Goal: Information Seeking & Learning: Compare options

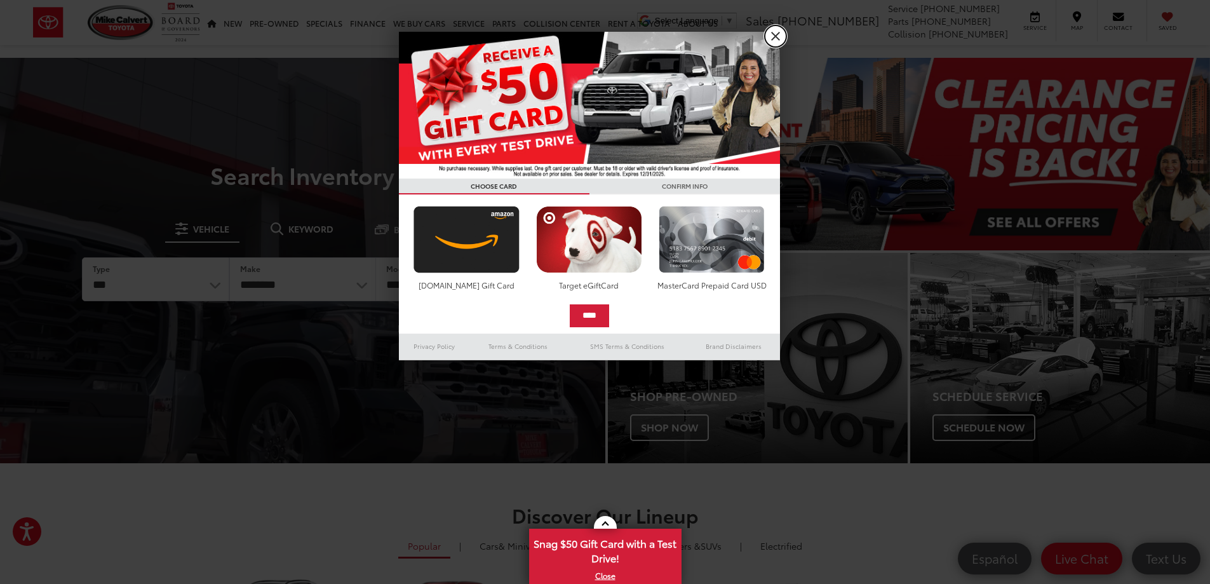
click at [781, 33] on link "X" at bounding box center [776, 36] width 22 height 22
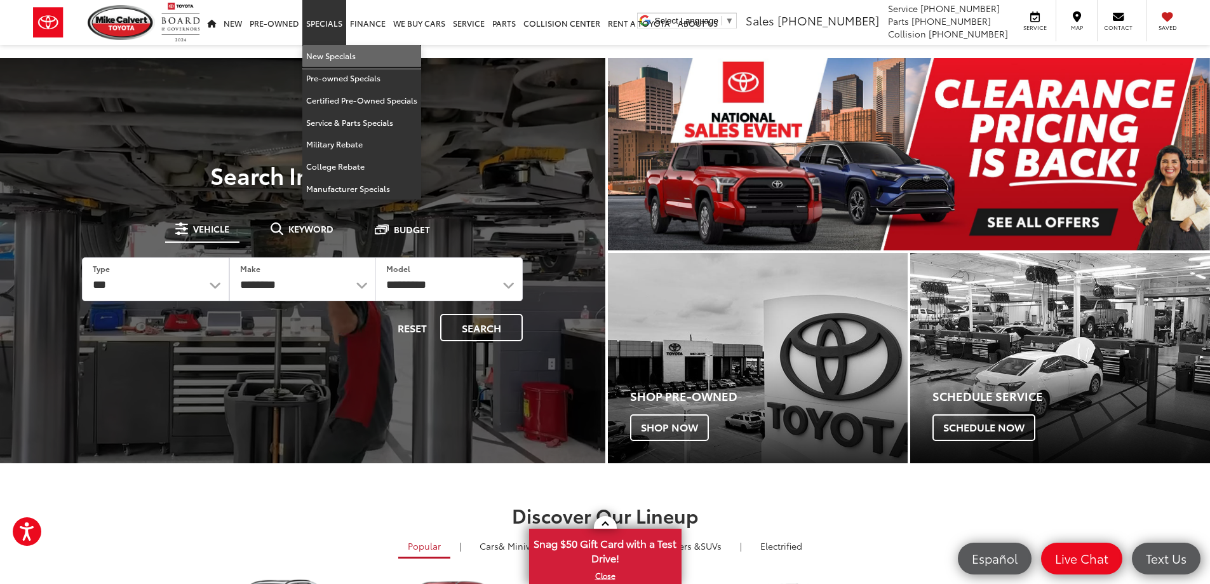
click at [325, 53] on link "New Specials" at bounding box center [361, 56] width 119 height 22
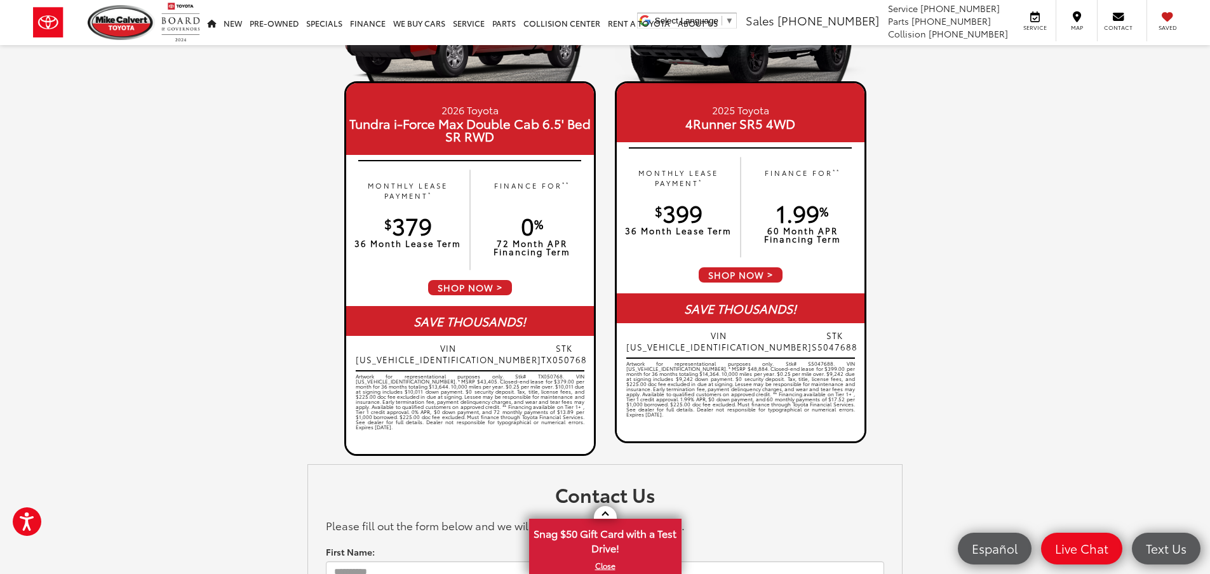
scroll to position [1080, 0]
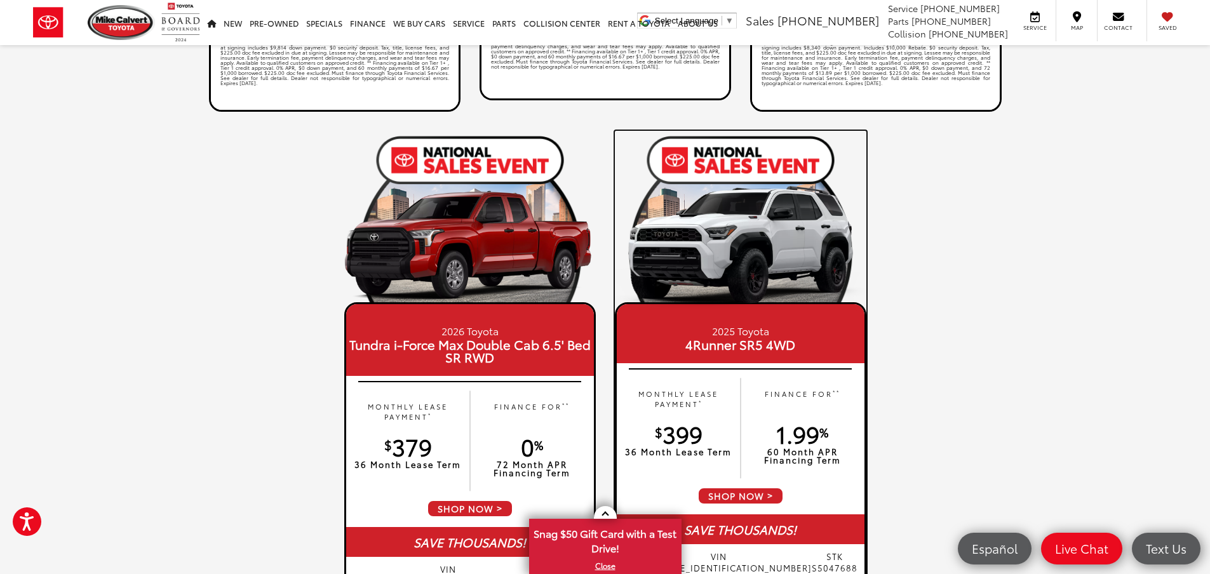
click at [755, 492] on span "SHOP NOW" at bounding box center [741, 496] width 86 height 18
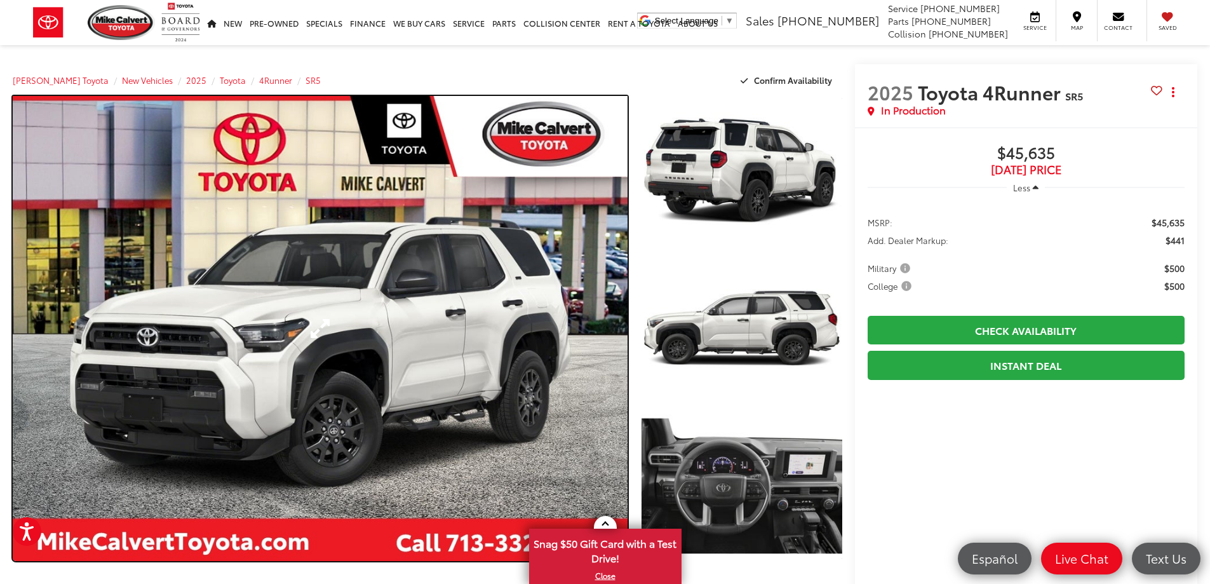
click at [391, 335] on link "Expand Photo 0" at bounding box center [320, 328] width 615 height 465
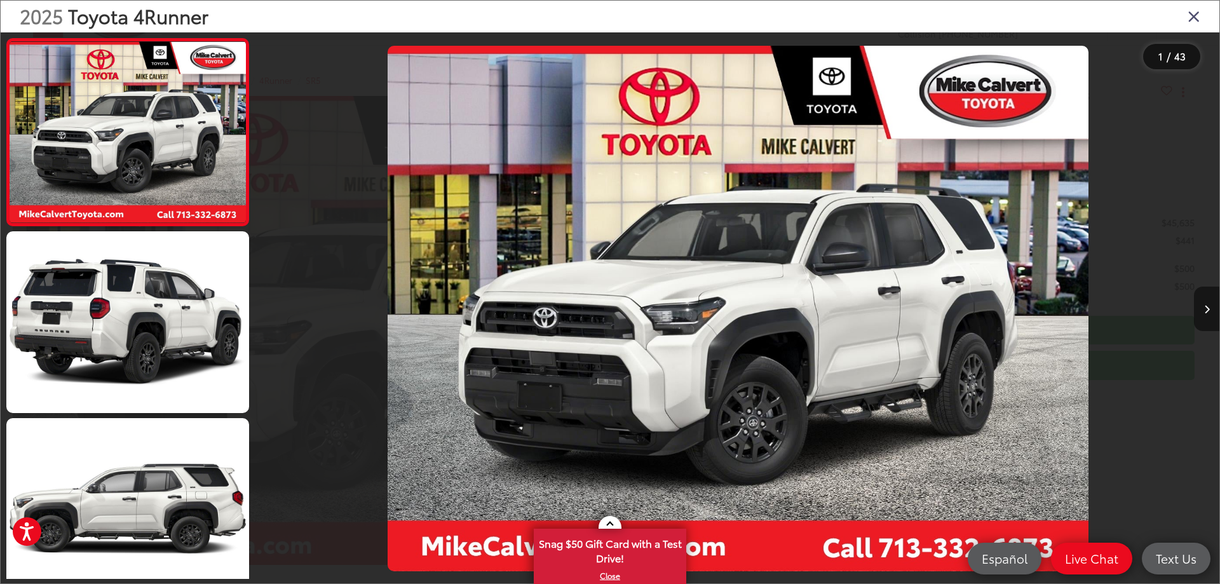
click at [1204, 309] on icon "Next image" at bounding box center [1207, 309] width 6 height 9
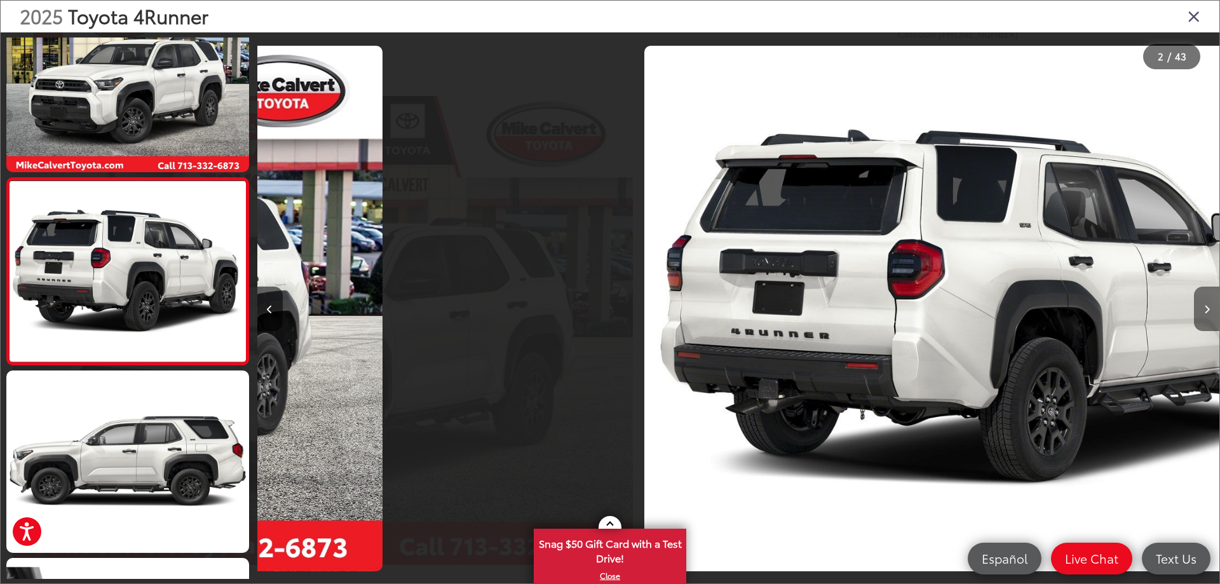
scroll to position [0, 962]
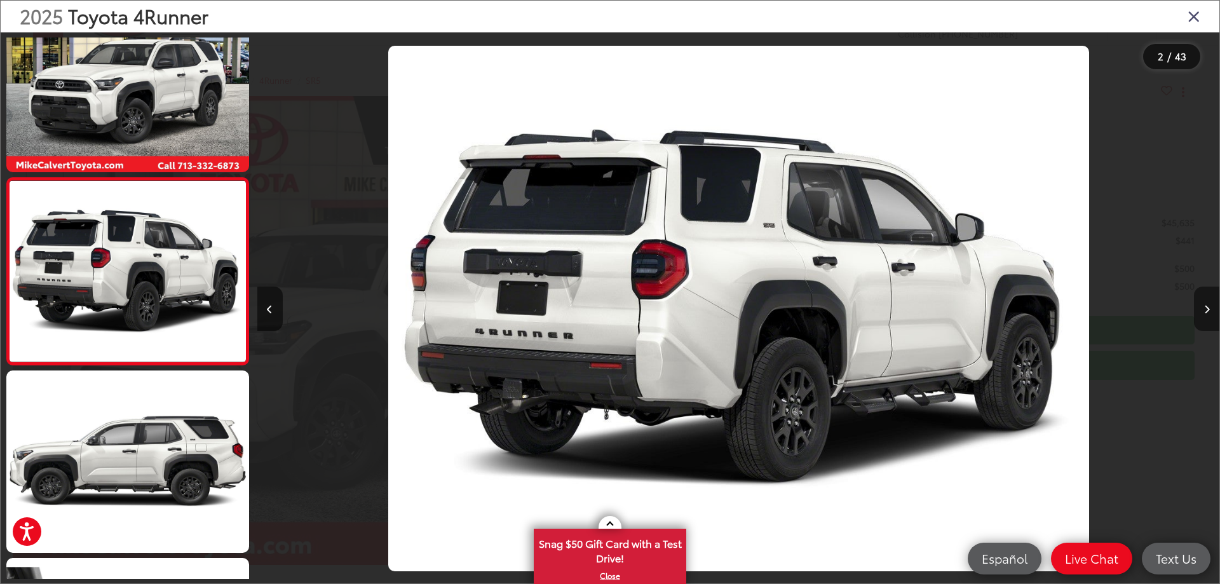
click at [1204, 309] on icon "Next image" at bounding box center [1207, 309] width 6 height 9
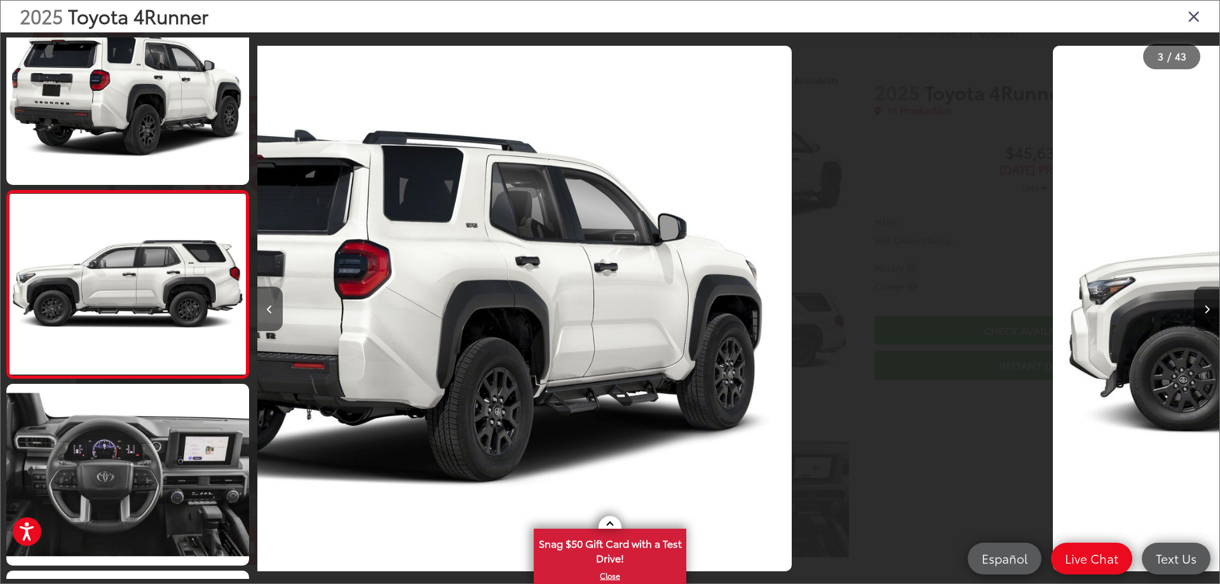
scroll to position [234, 0]
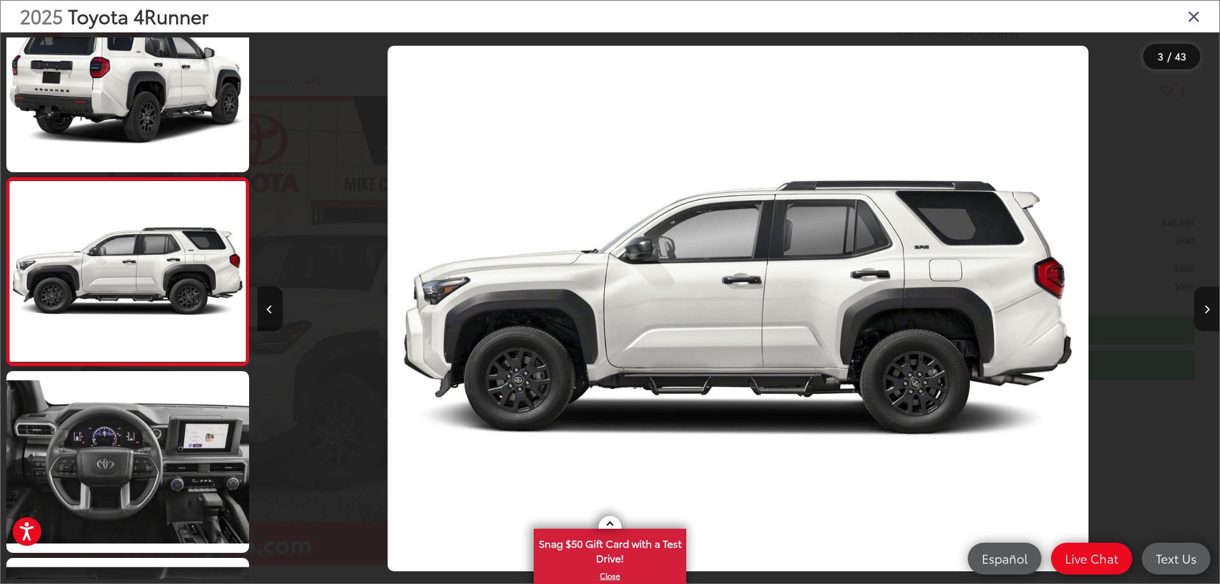
click at [1204, 309] on icon "Next image" at bounding box center [1207, 309] width 6 height 9
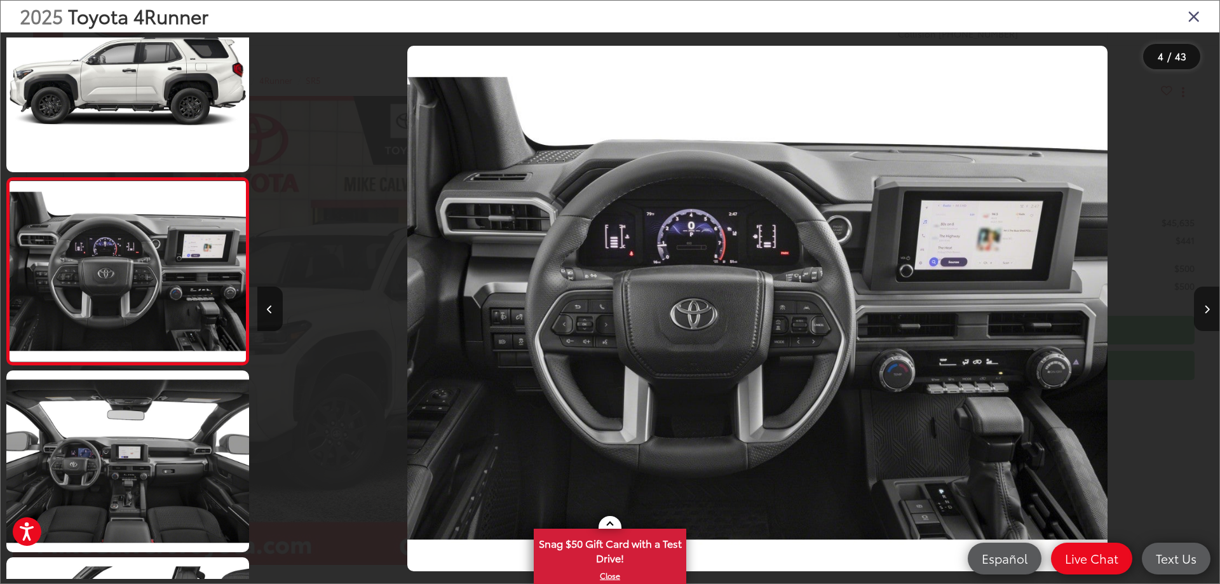
scroll to position [0, 2887]
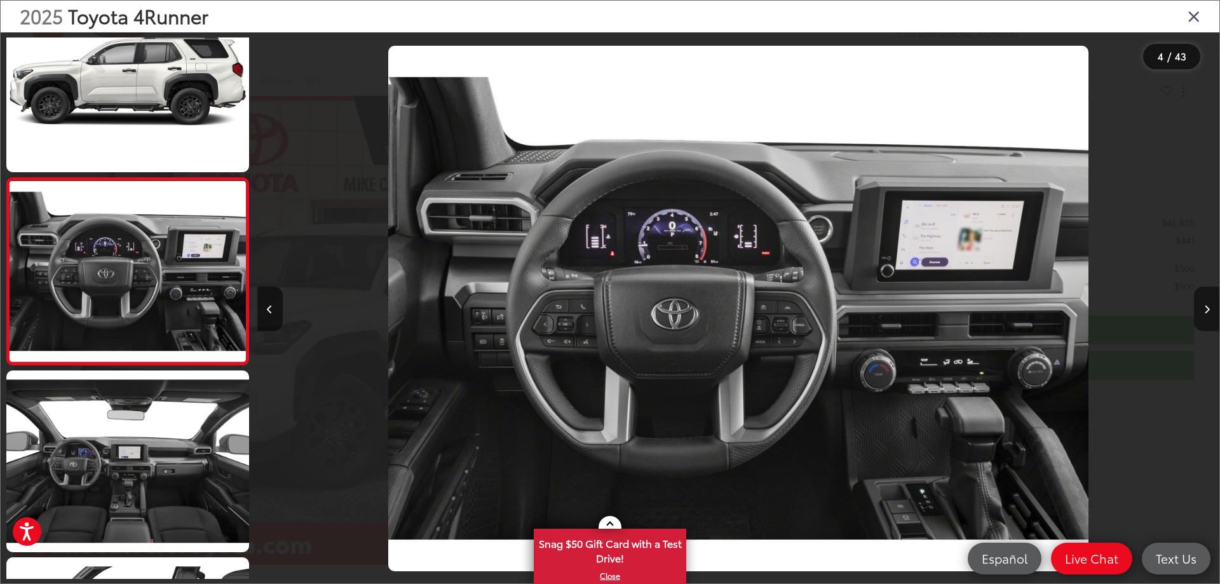
click at [1204, 309] on icon "Next image" at bounding box center [1207, 309] width 6 height 9
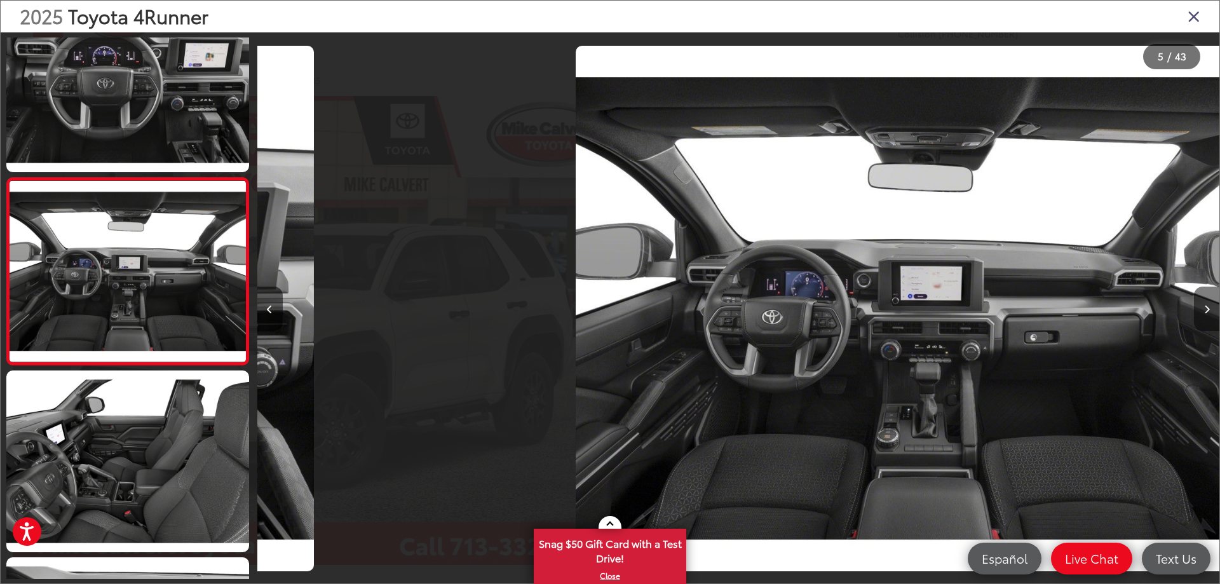
scroll to position [0, 3849]
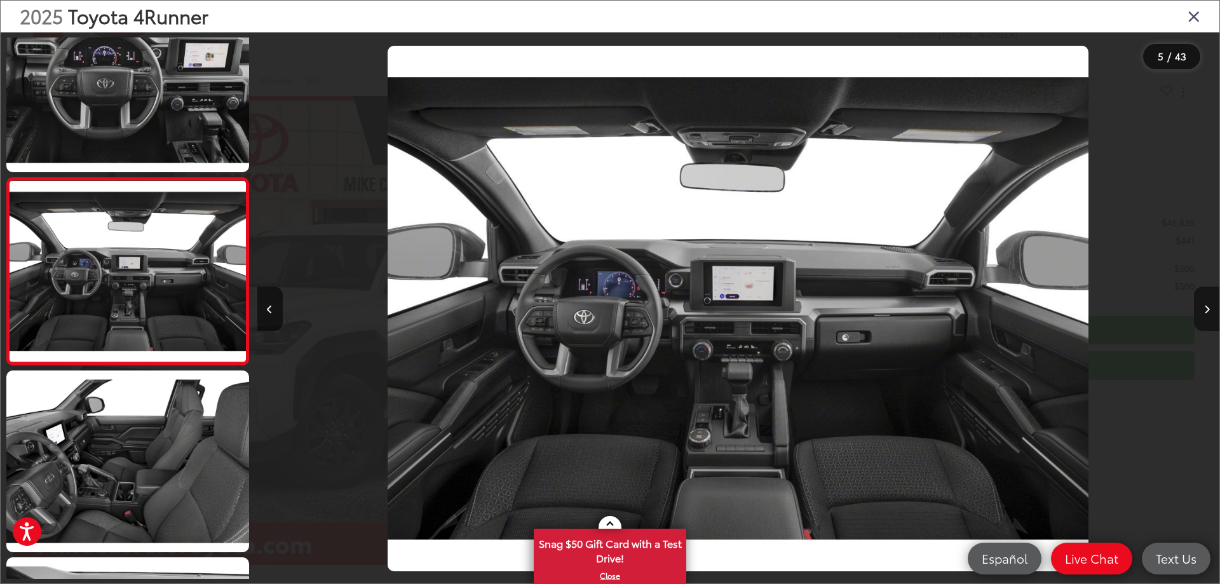
click at [1204, 309] on icon "Next image" at bounding box center [1207, 309] width 6 height 9
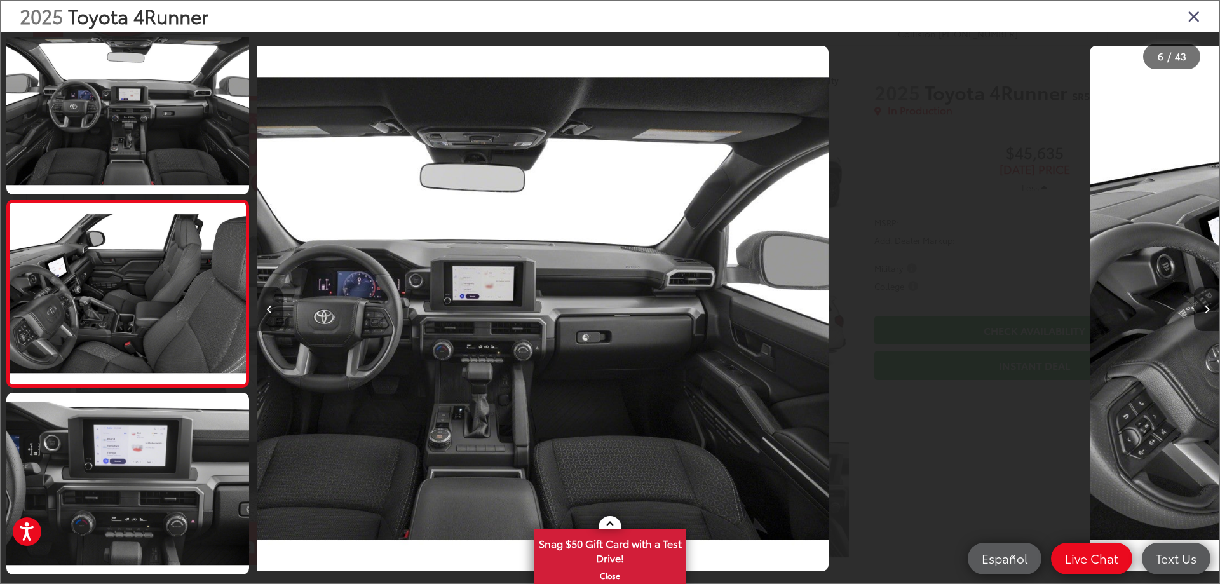
scroll to position [795, 0]
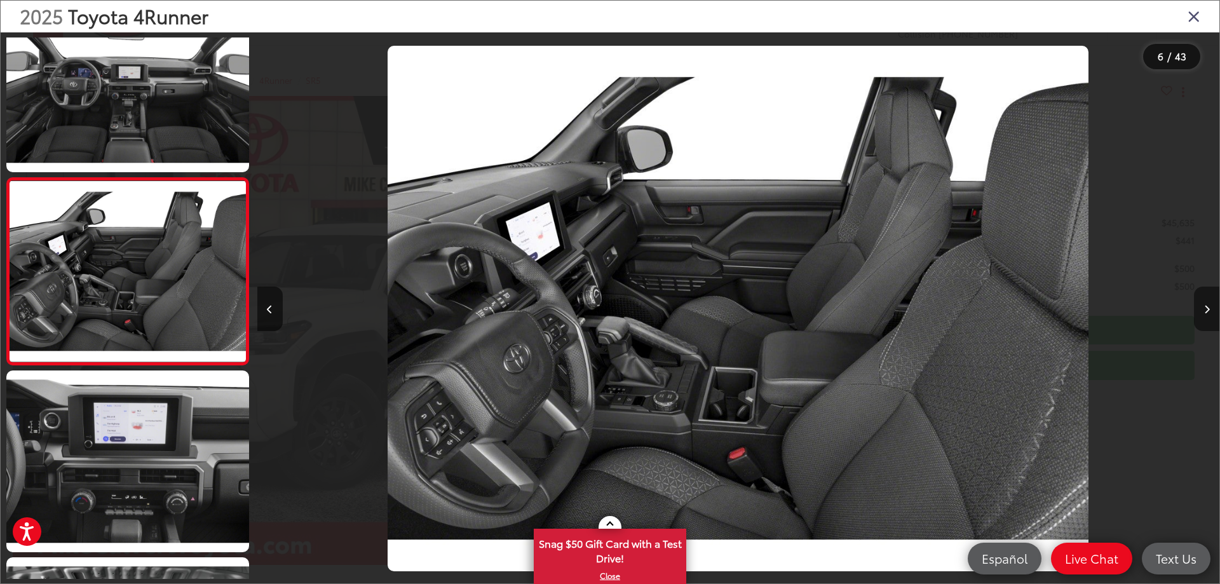
click at [1204, 309] on icon "Next image" at bounding box center [1207, 309] width 6 height 9
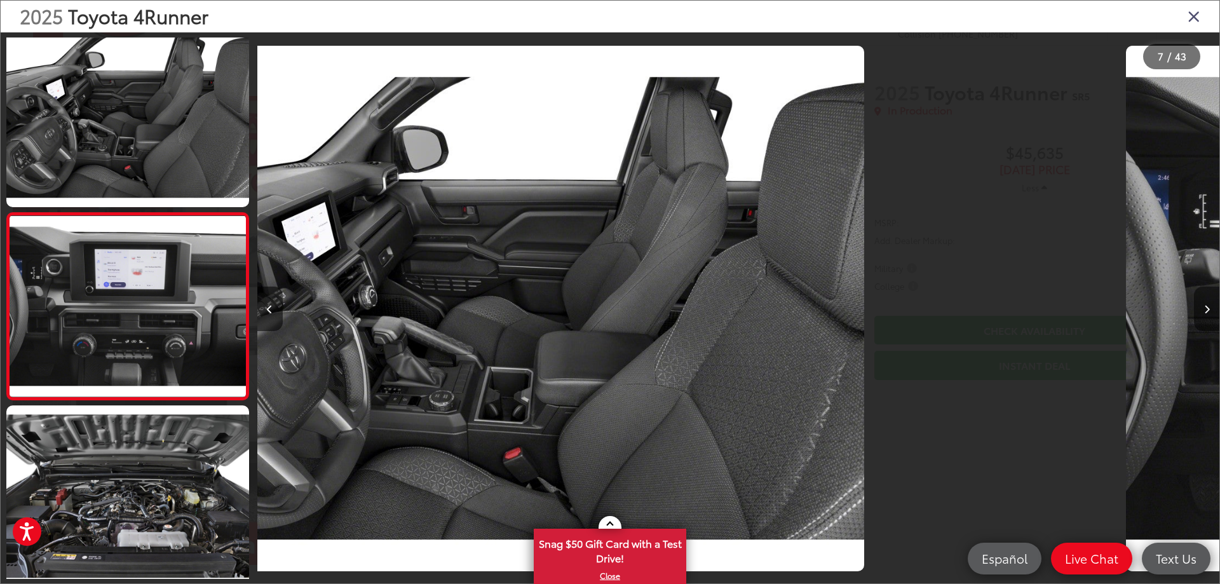
scroll to position [982, 0]
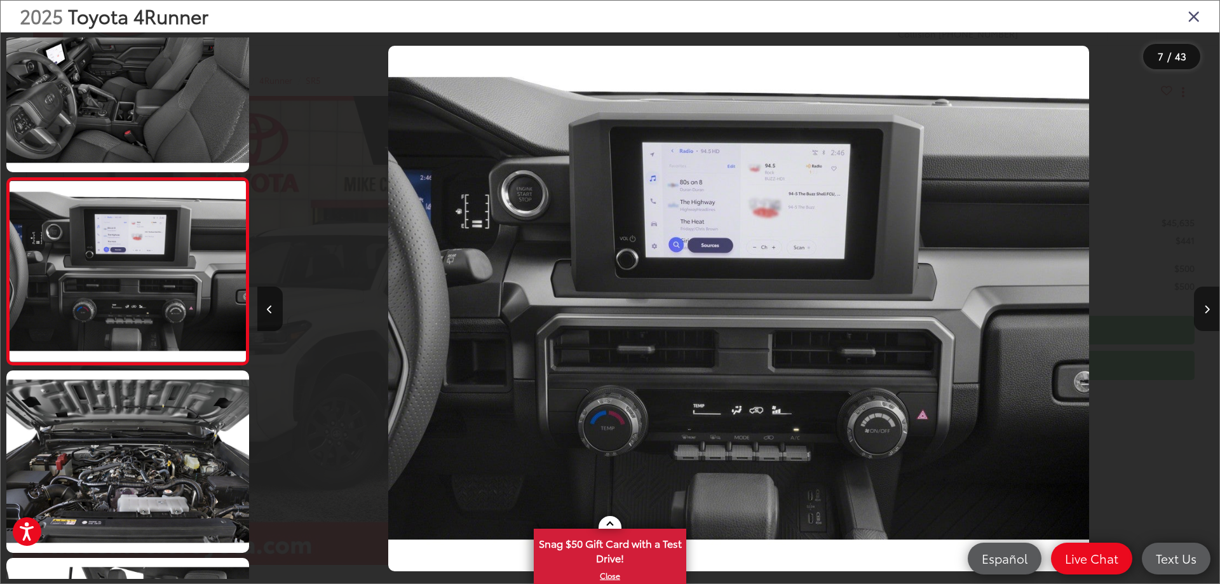
click at [1204, 309] on icon "Next image" at bounding box center [1207, 309] width 6 height 9
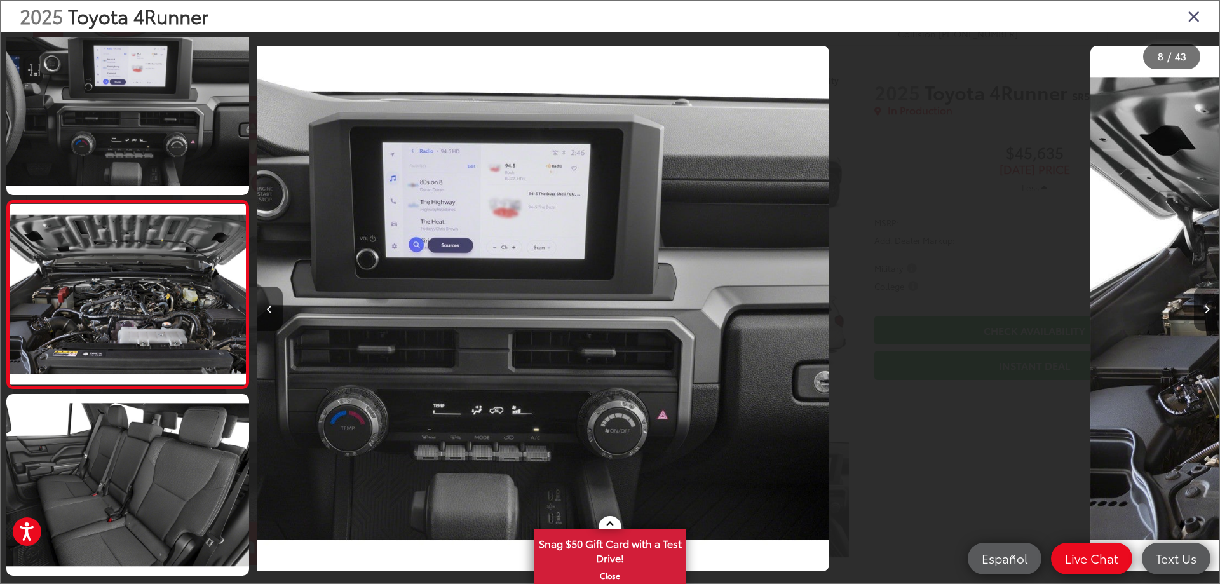
scroll to position [1169, 0]
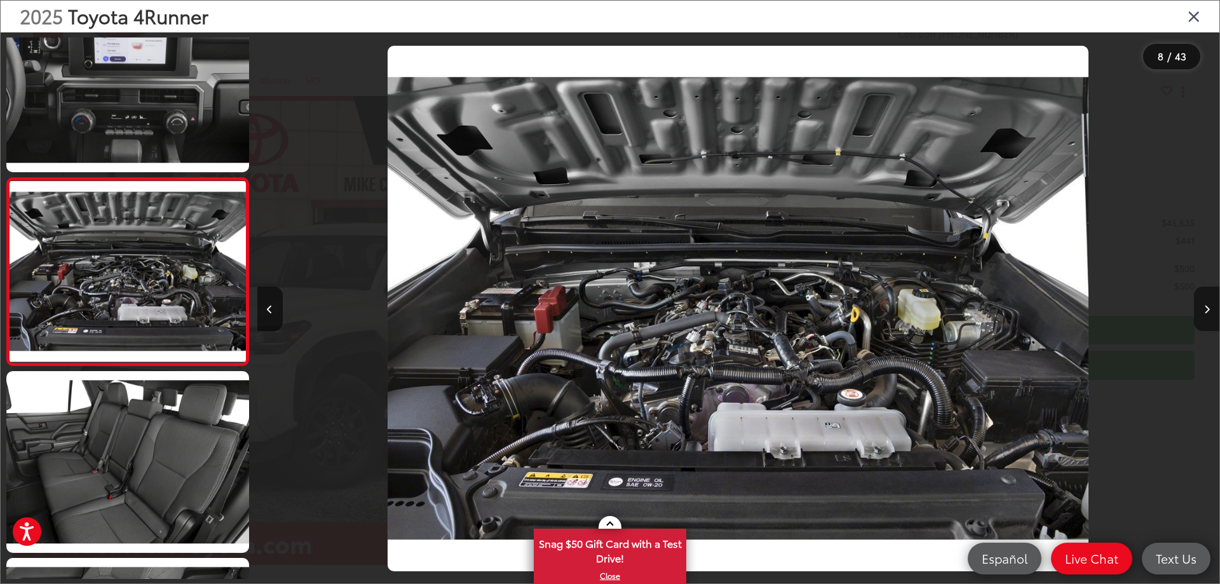
click at [1204, 309] on icon "Next image" at bounding box center [1207, 309] width 6 height 9
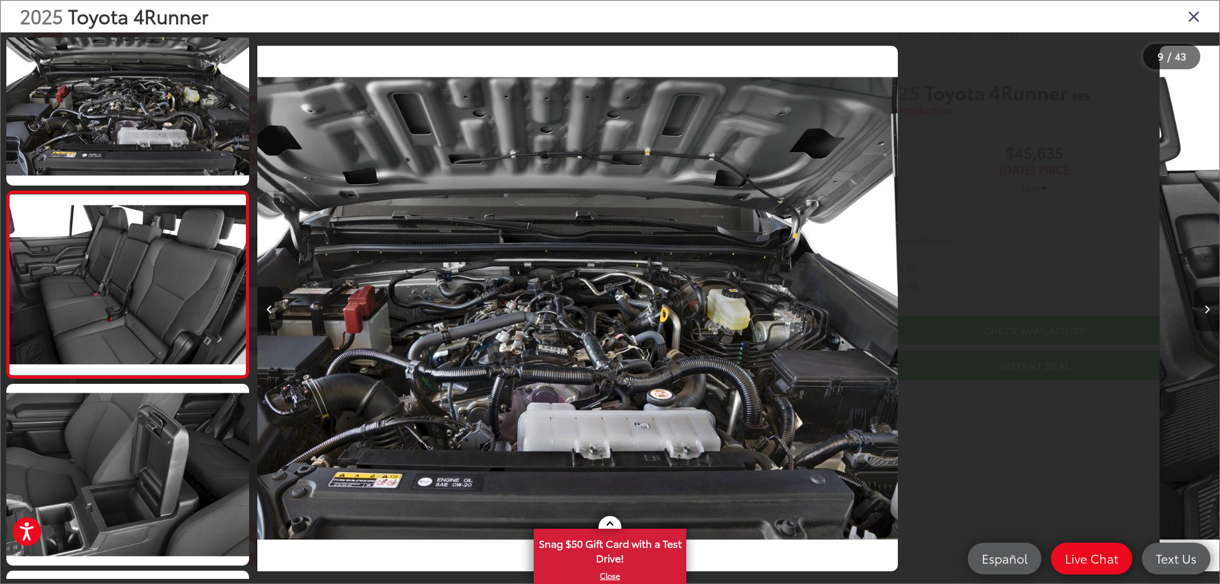
scroll to position [0, 0]
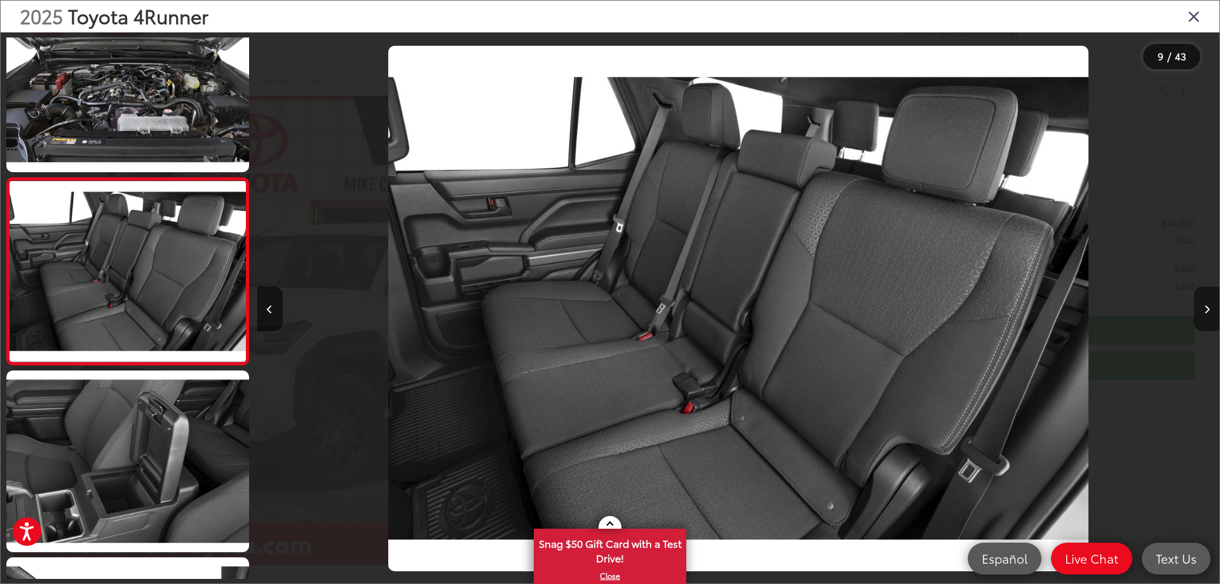
click at [1210, 316] on button "Next image" at bounding box center [1206, 309] width 25 height 44
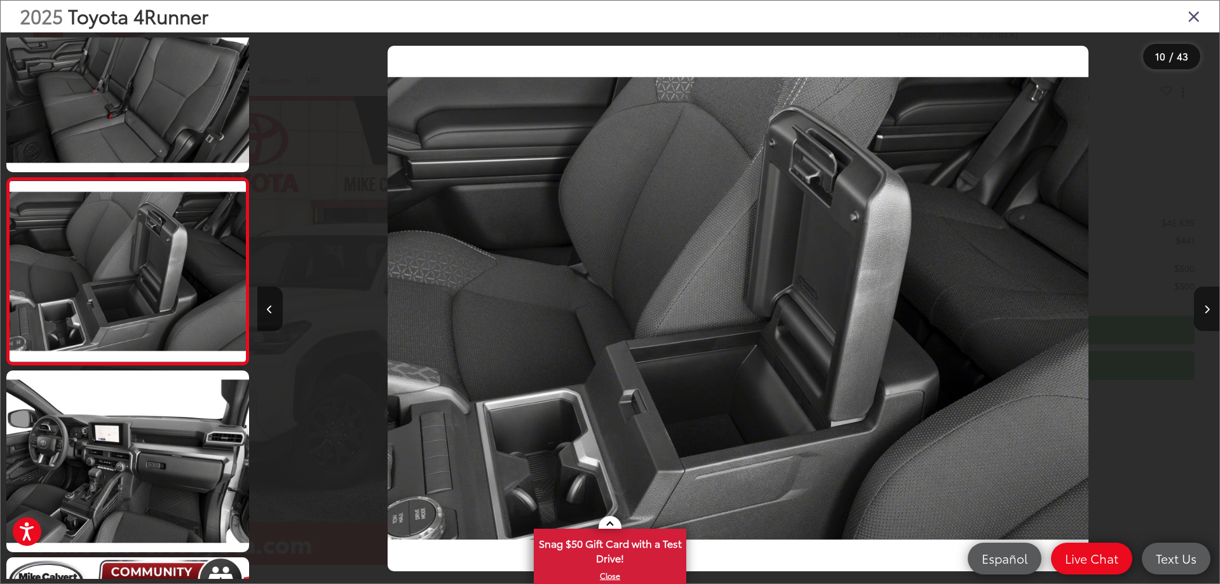
click at [1210, 316] on button "Next image" at bounding box center [1206, 309] width 25 height 44
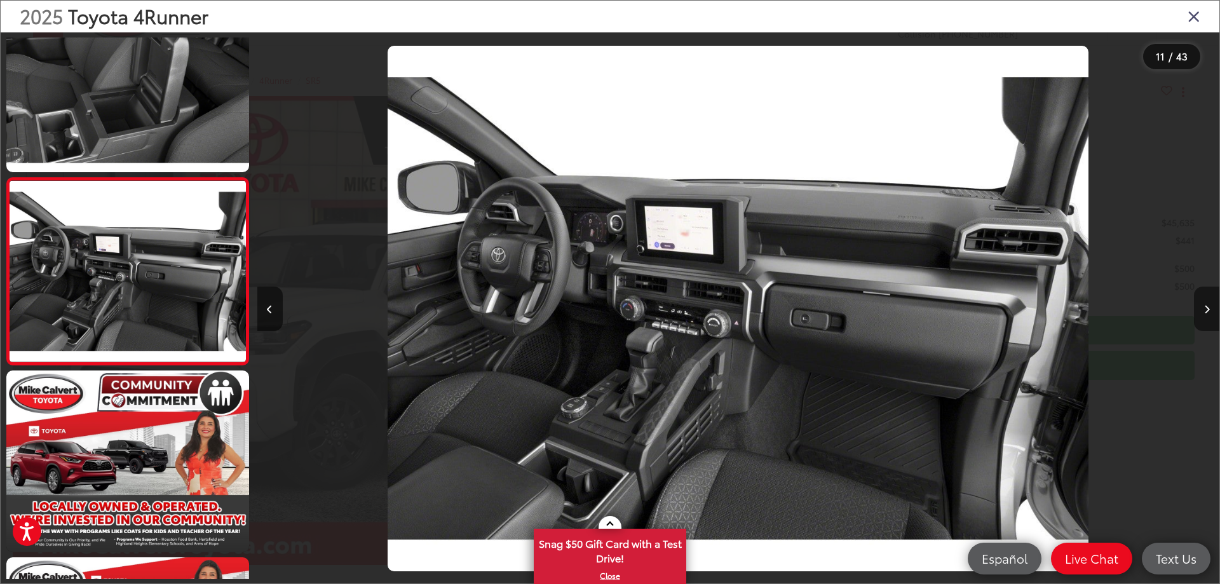
click at [1202, 316] on button "Next image" at bounding box center [1206, 309] width 25 height 44
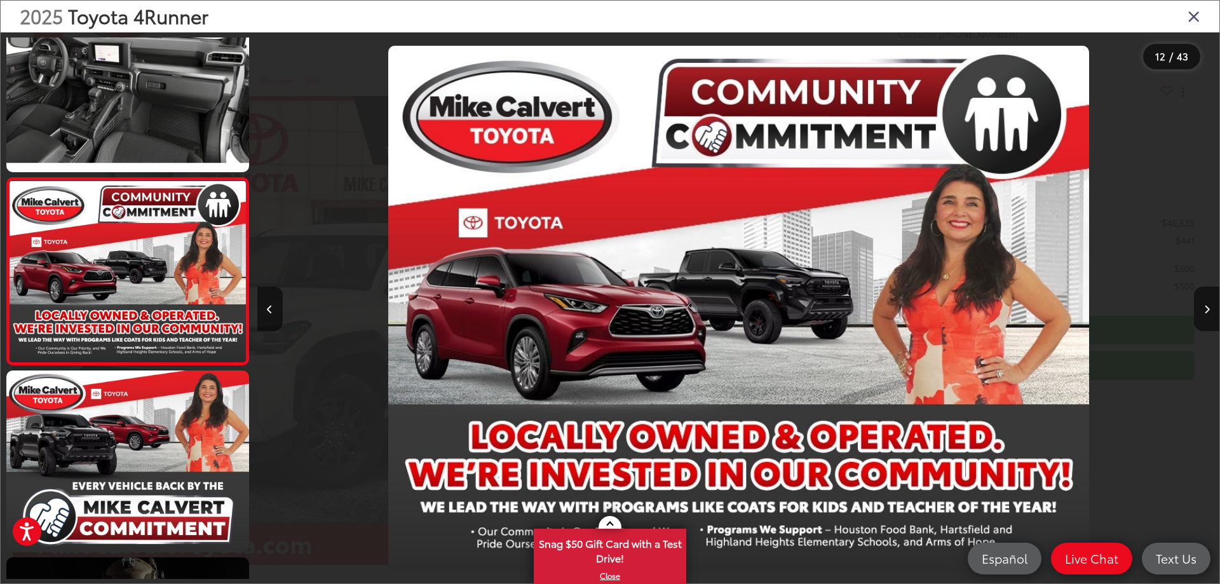
click at [369, 195] on div at bounding box center [377, 308] width 241 height 552
click at [1196, 20] on icon "Close gallery" at bounding box center [1194, 16] width 13 height 17
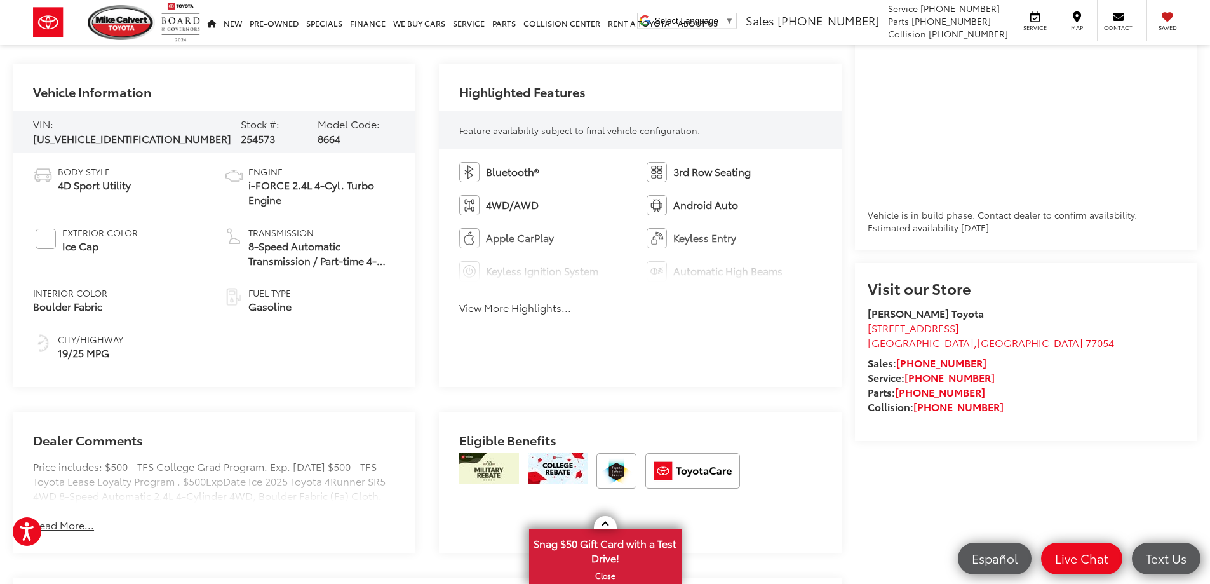
click at [517, 308] on button "View More Highlights..." at bounding box center [515, 308] width 112 height 15
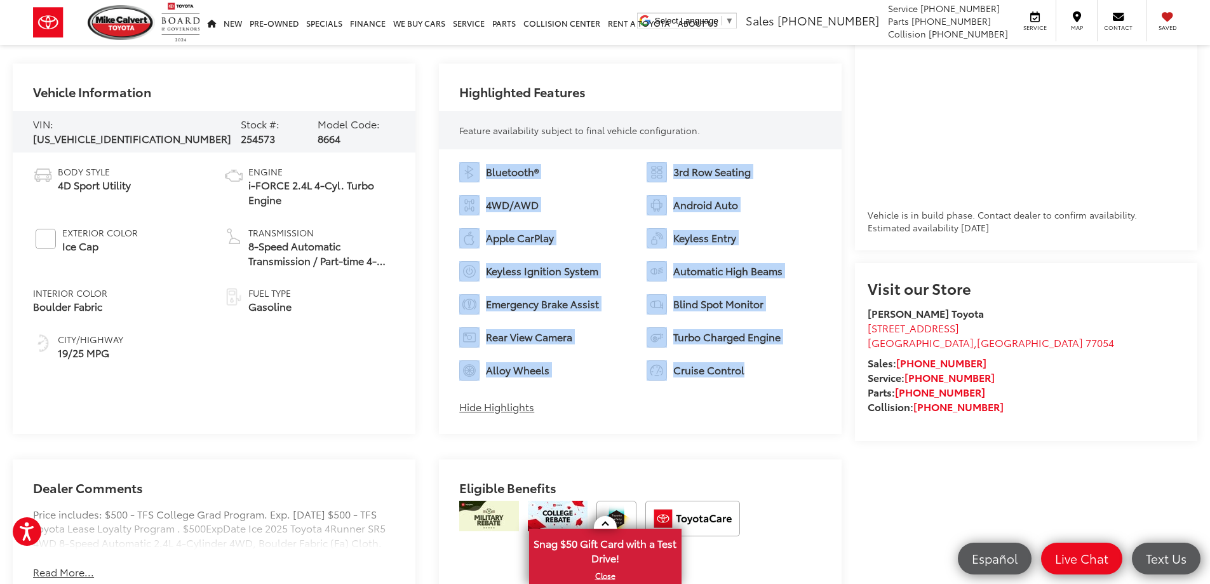
drag, startPoint x: 749, startPoint y: 373, endPoint x: 439, endPoint y: 171, distance: 370.1
click at [439, 171] on div "Bluetooth® 3rd Row Seating 4WD/AWD Android Auto Apple CarPlay Keyless Entry Key…" at bounding box center [640, 291] width 403 height 285
click at [776, 380] on li "Cruise Control" at bounding box center [734, 370] width 175 height 20
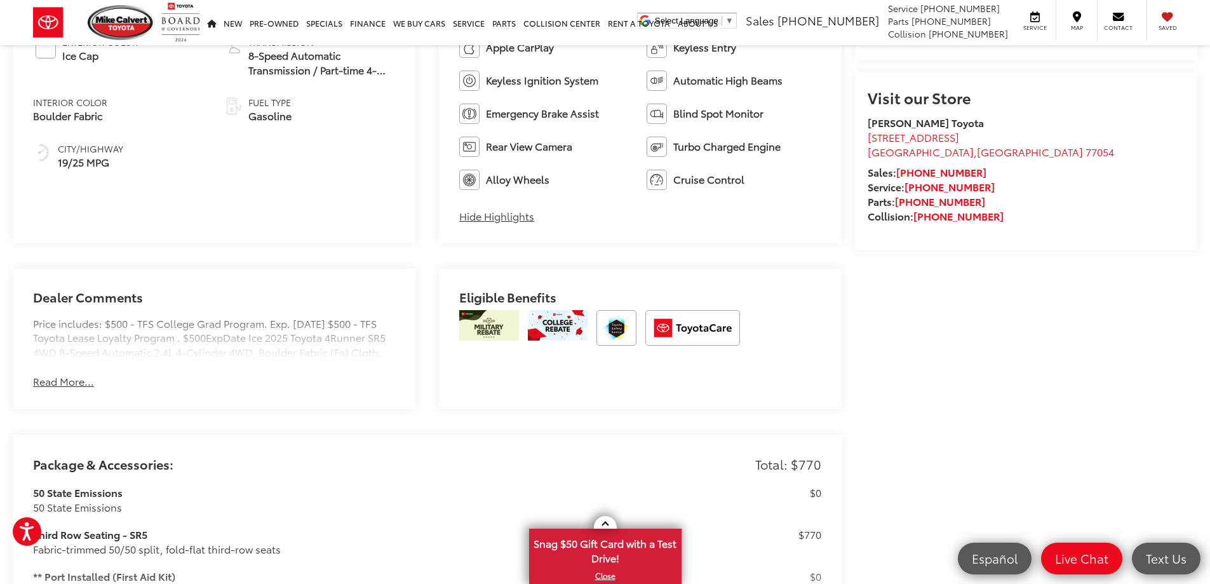
click at [79, 389] on button "Read More..." at bounding box center [63, 381] width 61 height 15
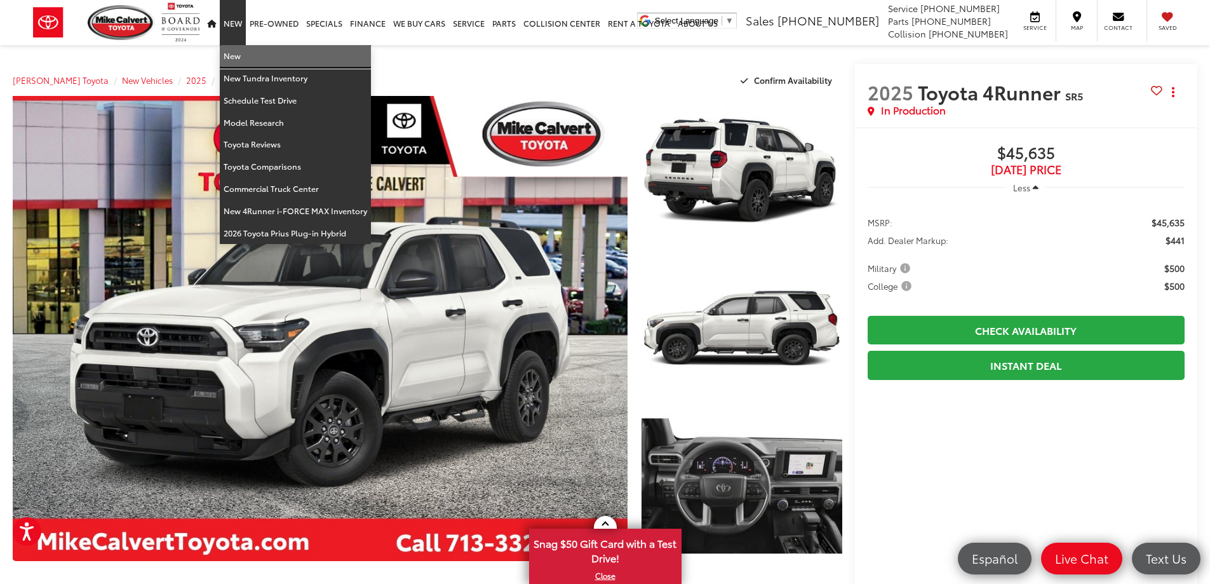
click at [245, 55] on link "New" at bounding box center [295, 56] width 151 height 22
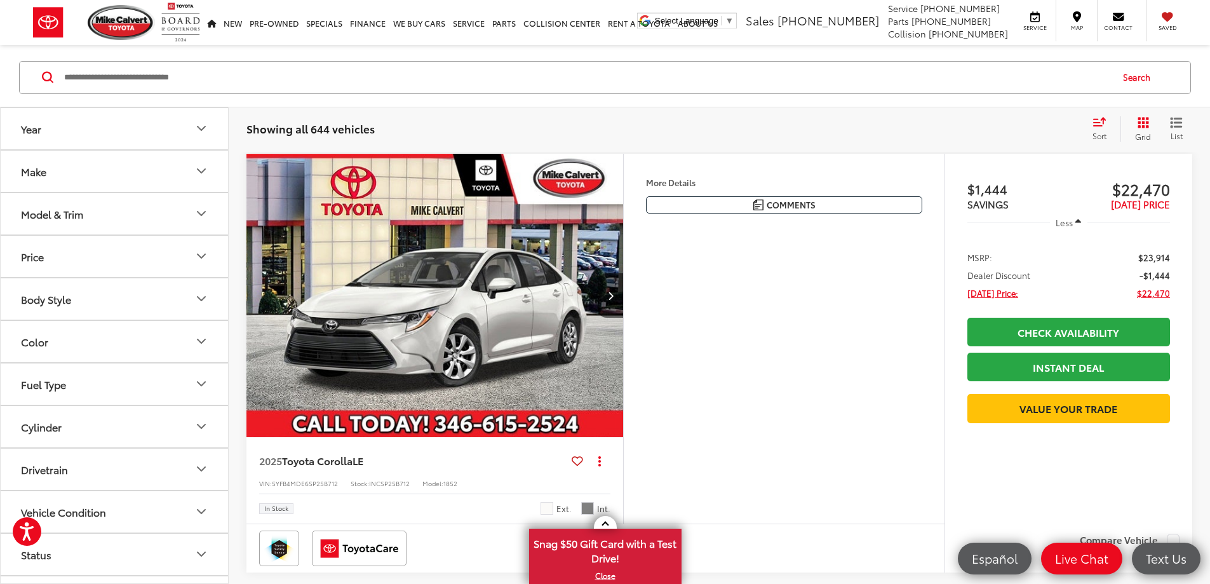
scroll to position [191, 0]
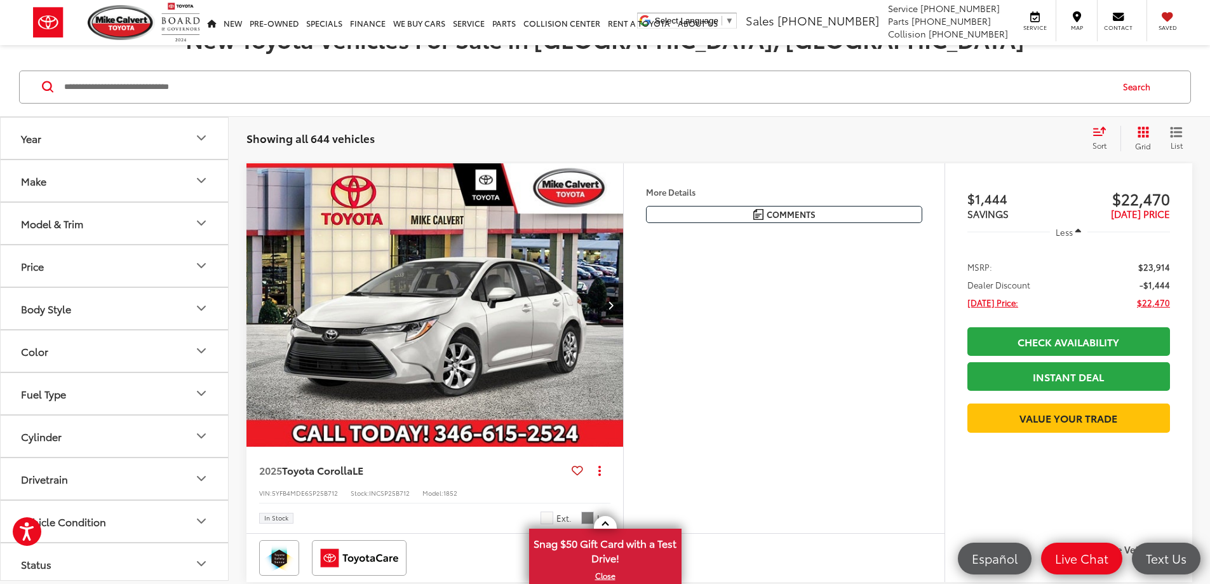
click at [133, 186] on button "Make" at bounding box center [115, 180] width 229 height 41
click at [208, 178] on icon "Make" at bounding box center [201, 180] width 15 height 15
click at [123, 221] on button "Model & Trim" at bounding box center [115, 223] width 229 height 41
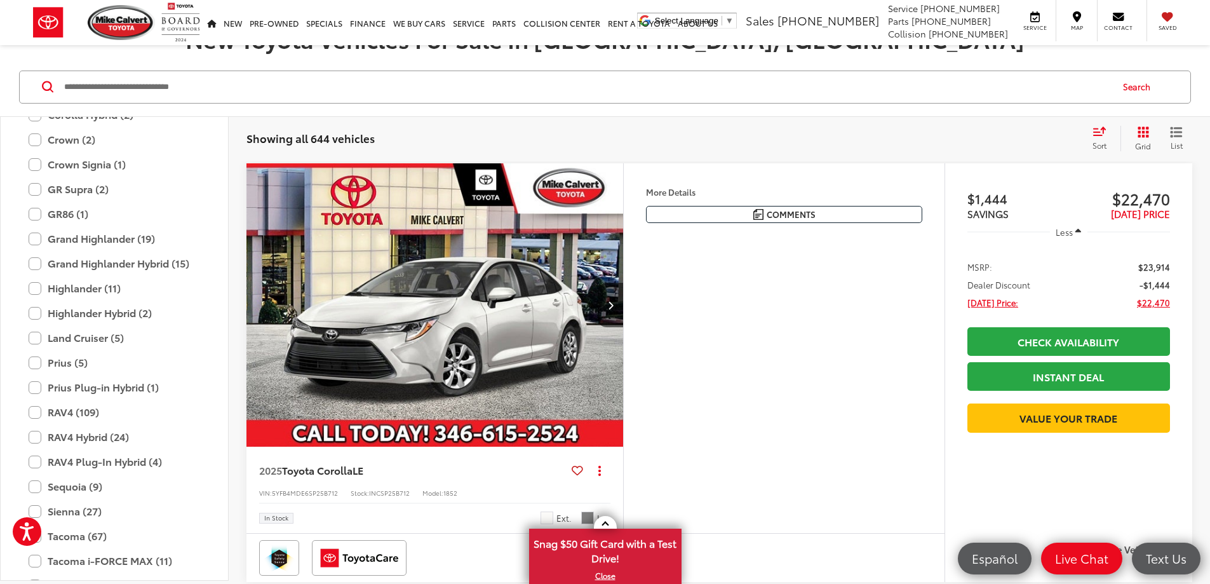
scroll to position [437, 0]
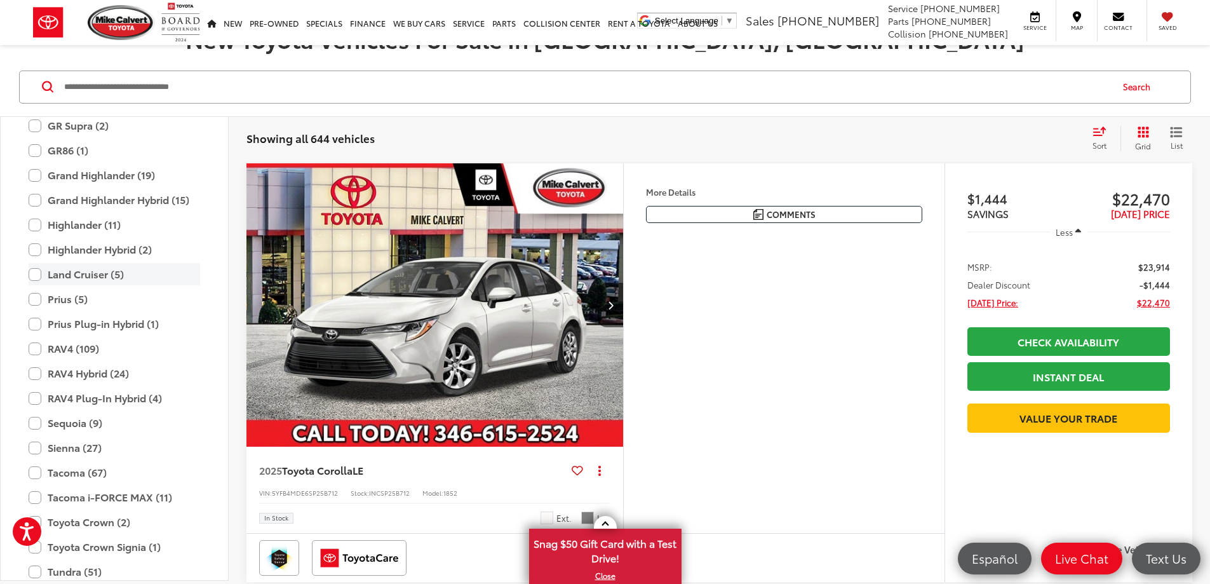
click at [36, 273] on label "Land Cruiser (5)" at bounding box center [115, 274] width 172 height 22
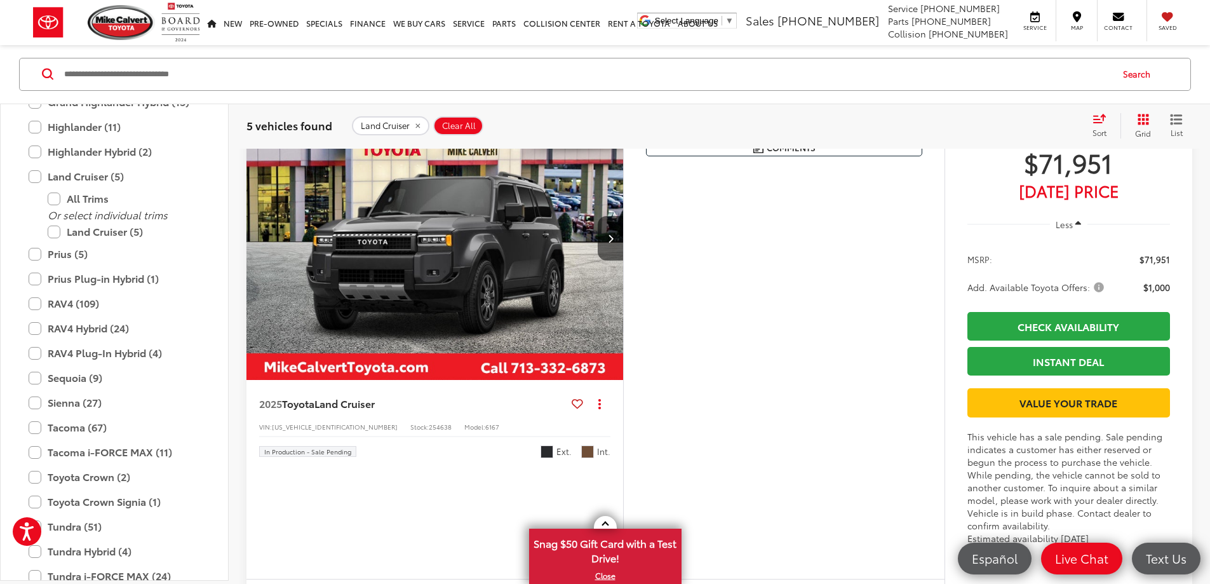
scroll to position [511, 0]
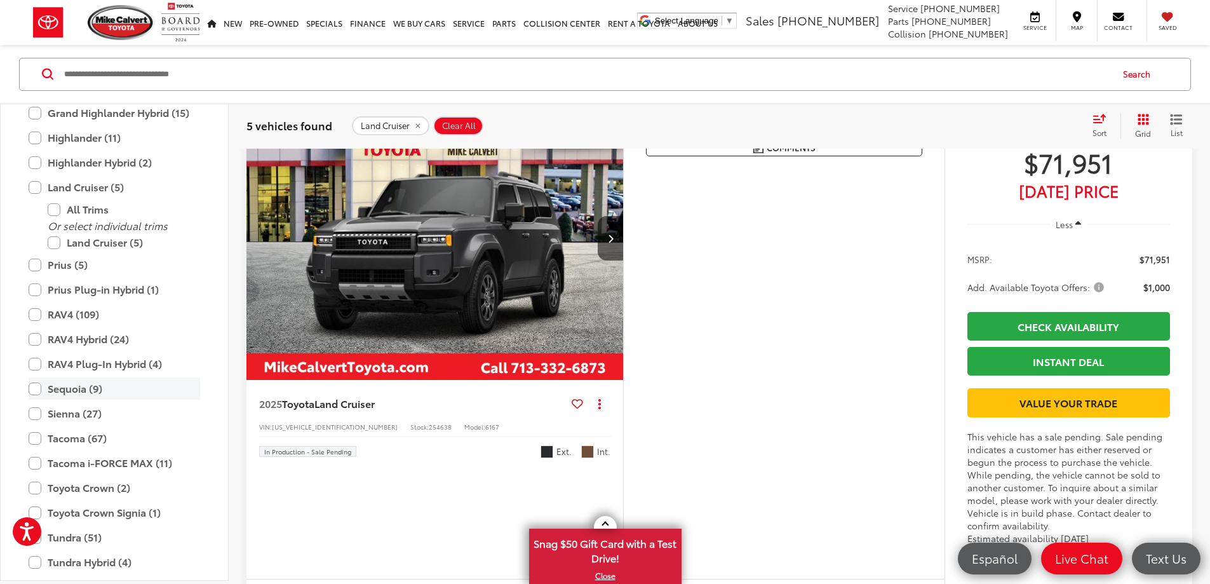
click at [36, 388] on label "Sequoia (9)" at bounding box center [115, 389] width 172 height 22
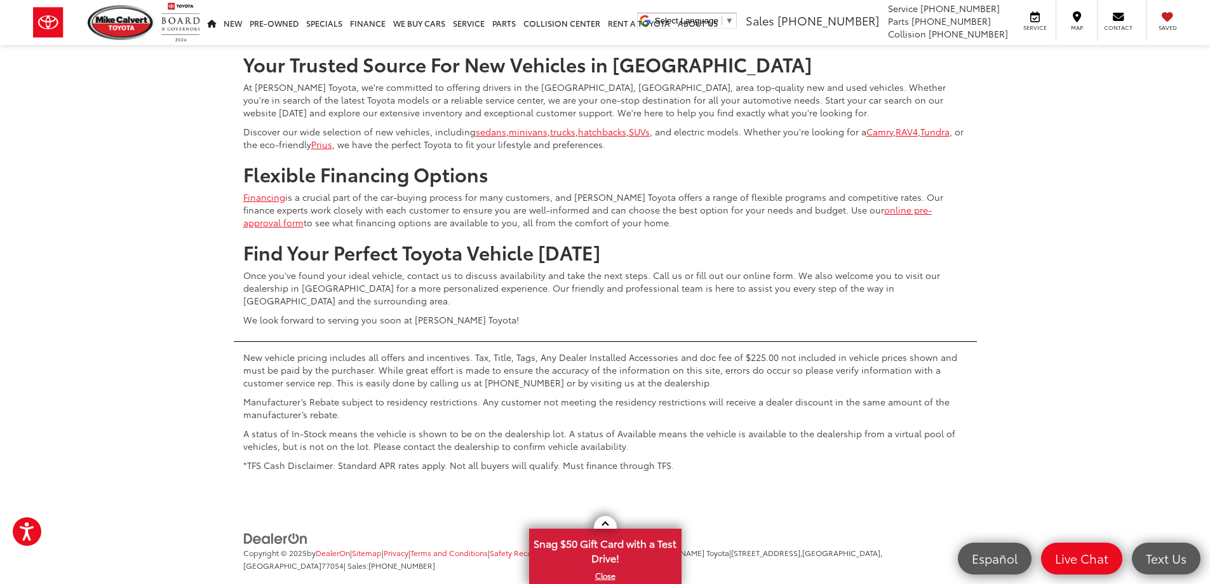
scroll to position [6049, 0]
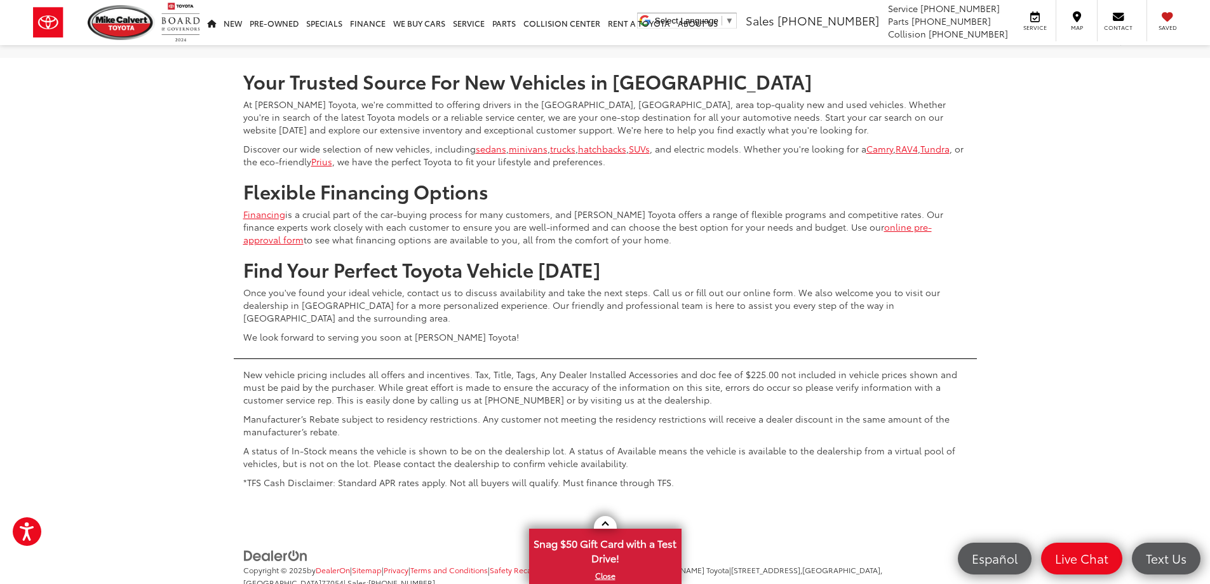
click at [0, 0] on button "More..." at bounding box center [0, 0] width 0 height 0
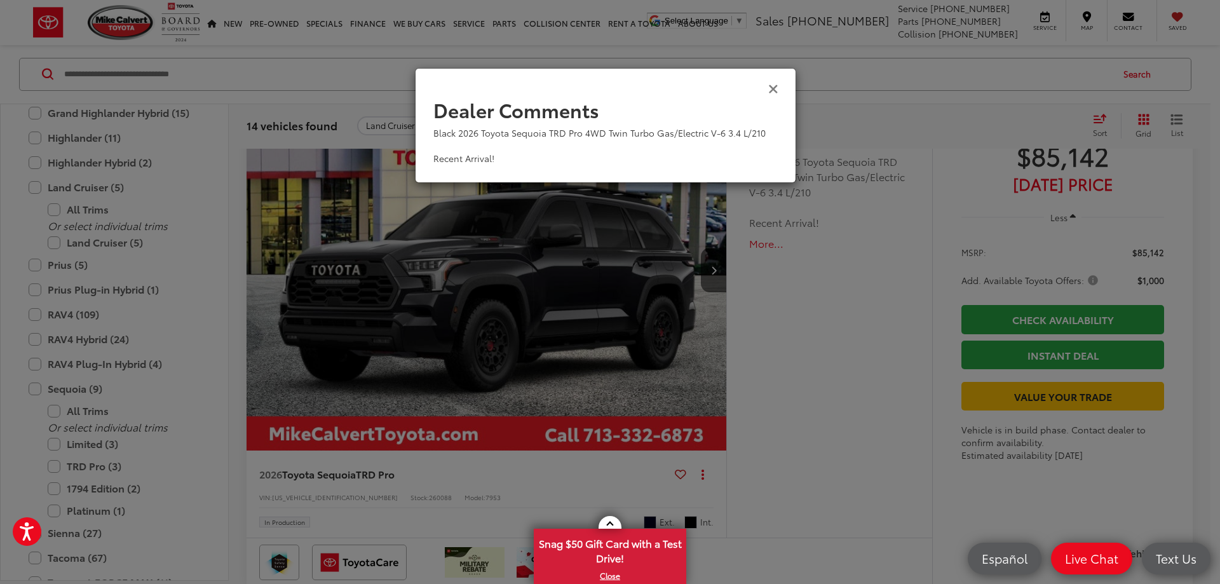
click at [775, 85] on icon "Close" at bounding box center [773, 87] width 10 height 13
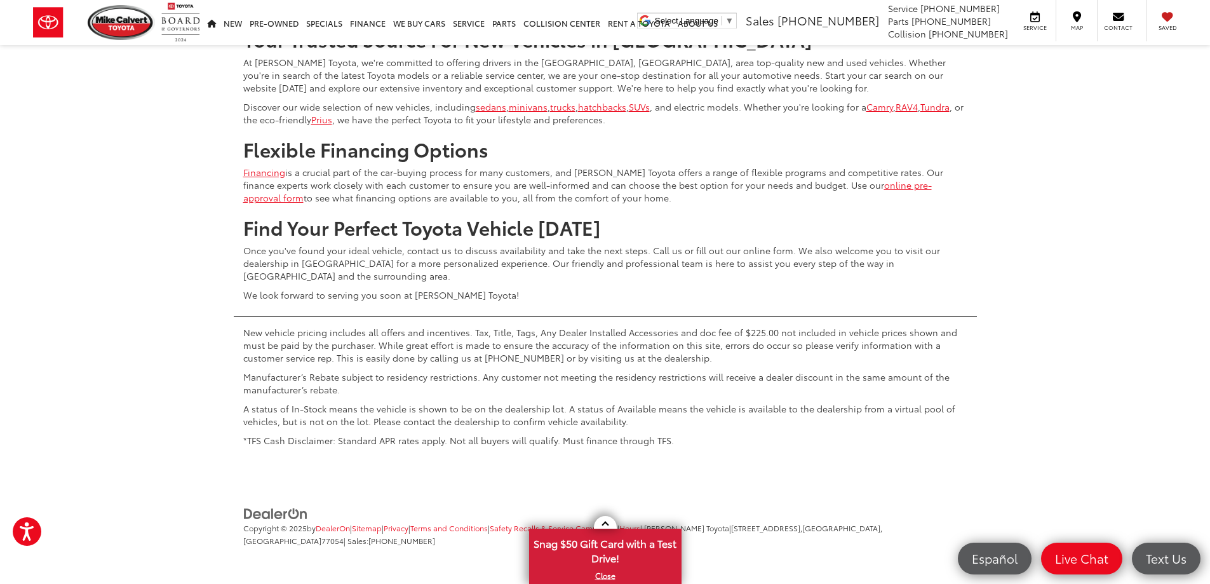
scroll to position [6494, 0]
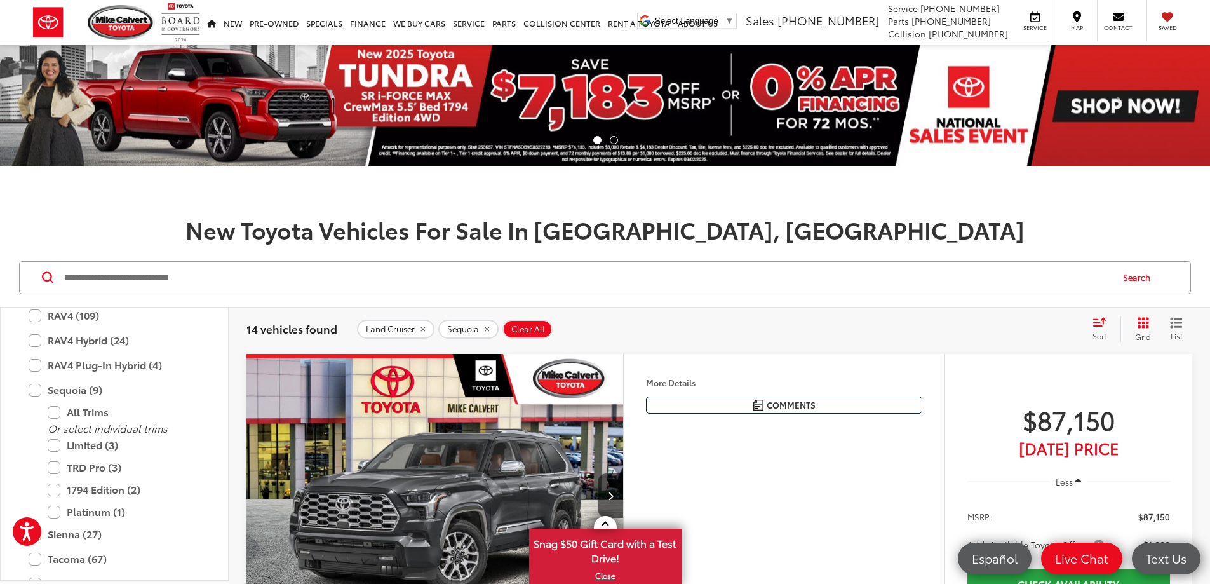
scroll to position [657, 0]
click at [34, 395] on label "Sequoia (9)" at bounding box center [115, 393] width 172 height 22
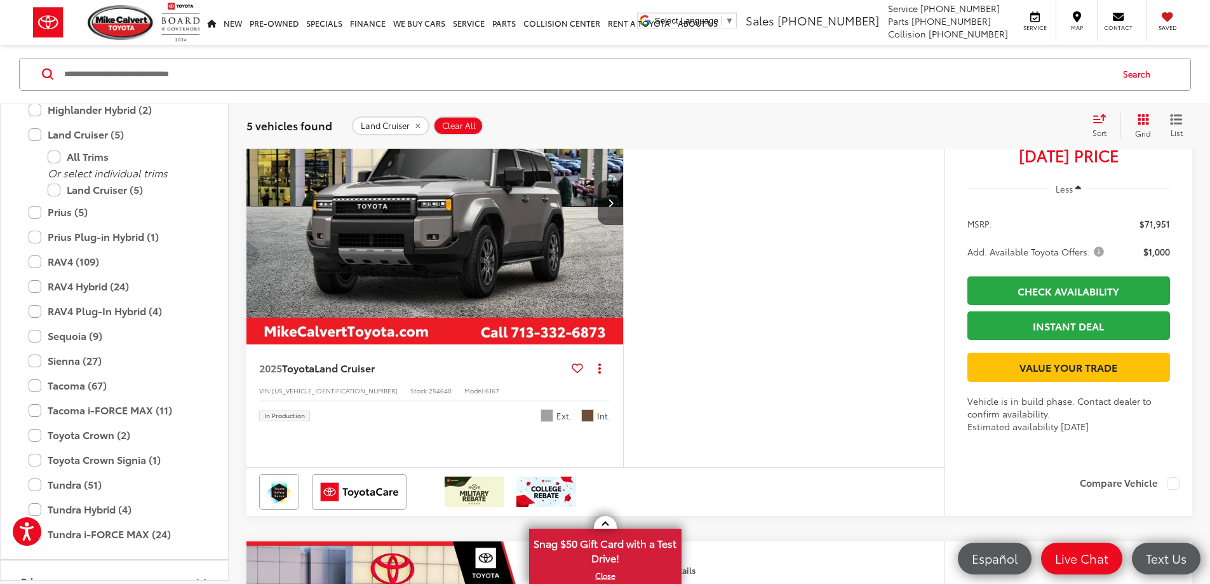
scroll to position [762, 0]
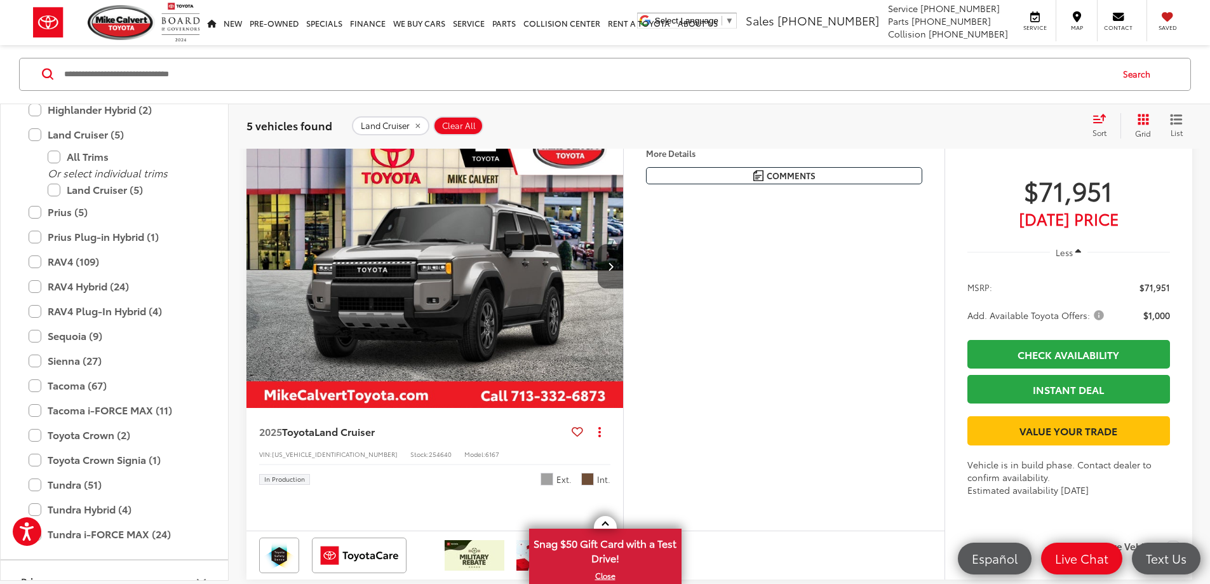
click at [614, 271] on icon "Next image" at bounding box center [611, 266] width 6 height 9
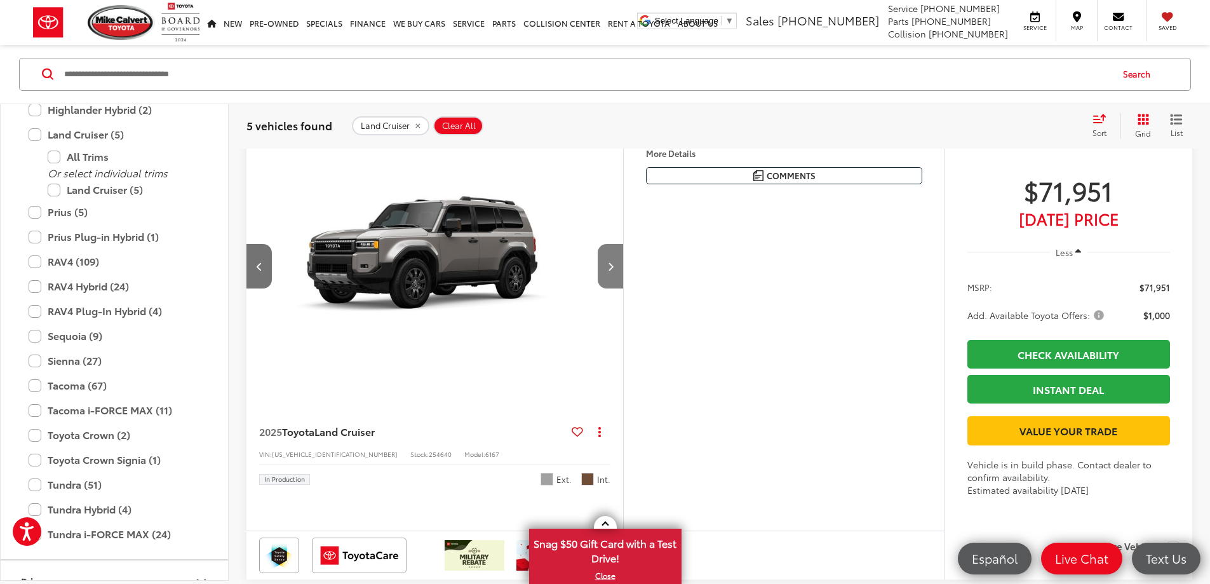
click at [614, 271] on icon "Next image" at bounding box center [611, 266] width 6 height 9
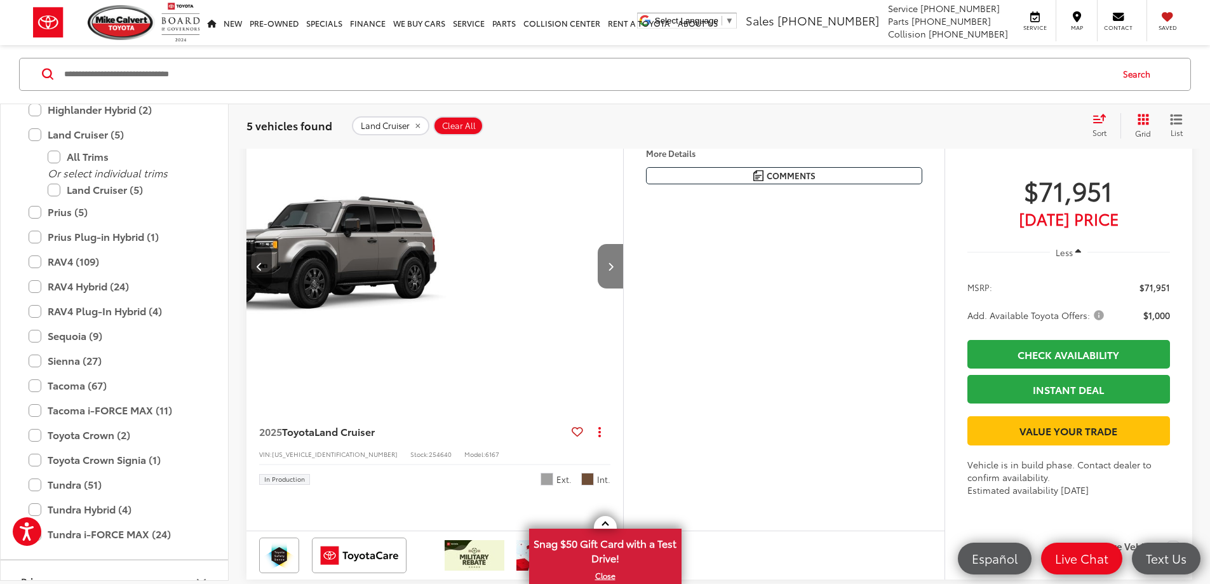
click at [614, 271] on icon "Next image" at bounding box center [611, 266] width 6 height 9
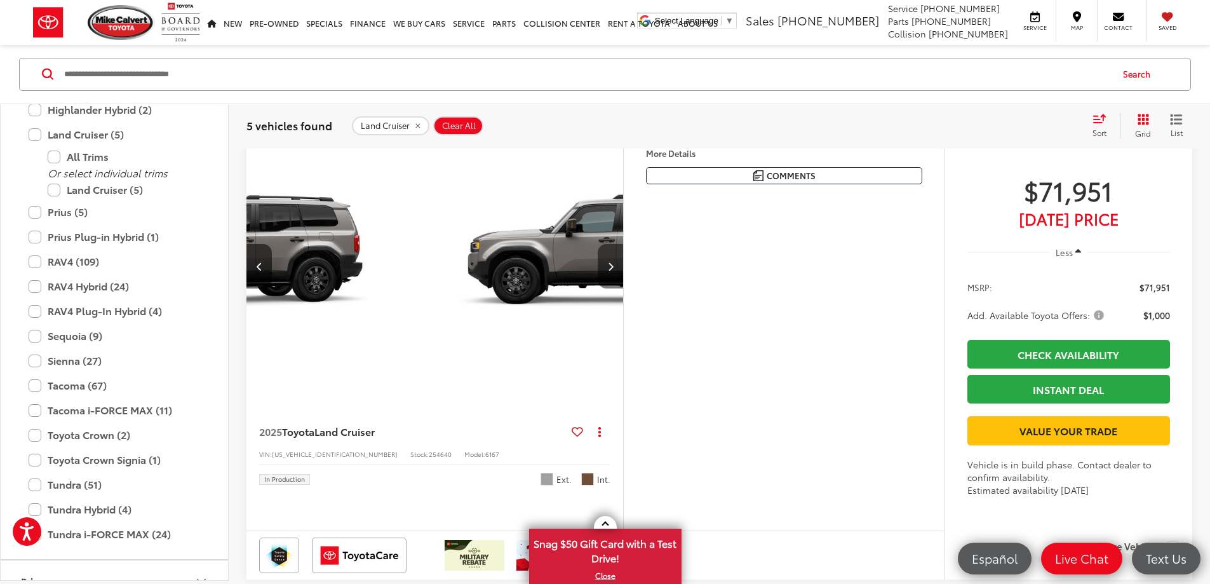
click at [614, 271] on icon "Next image" at bounding box center [611, 266] width 6 height 9
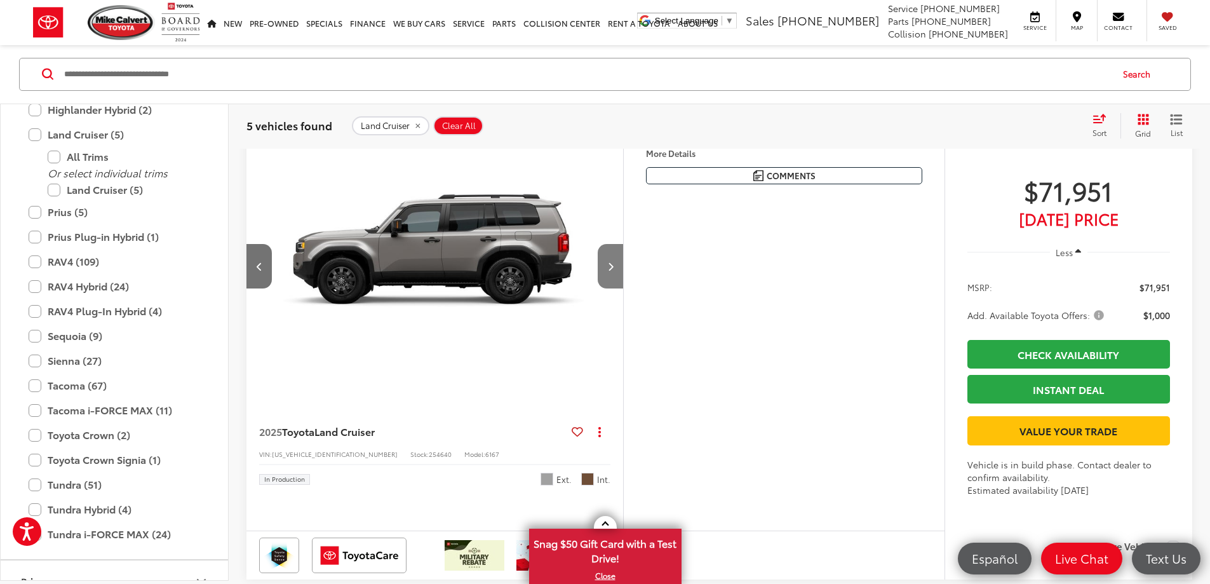
click at [614, 271] on icon "Next image" at bounding box center [611, 266] width 6 height 9
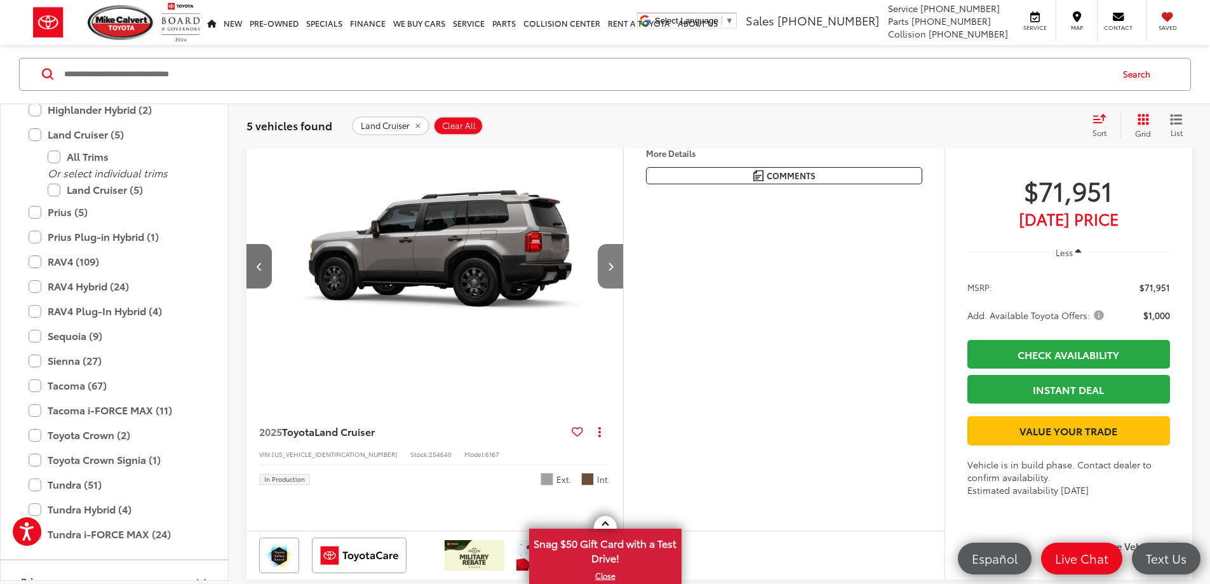
click at [614, 271] on icon "Next image" at bounding box center [611, 266] width 6 height 9
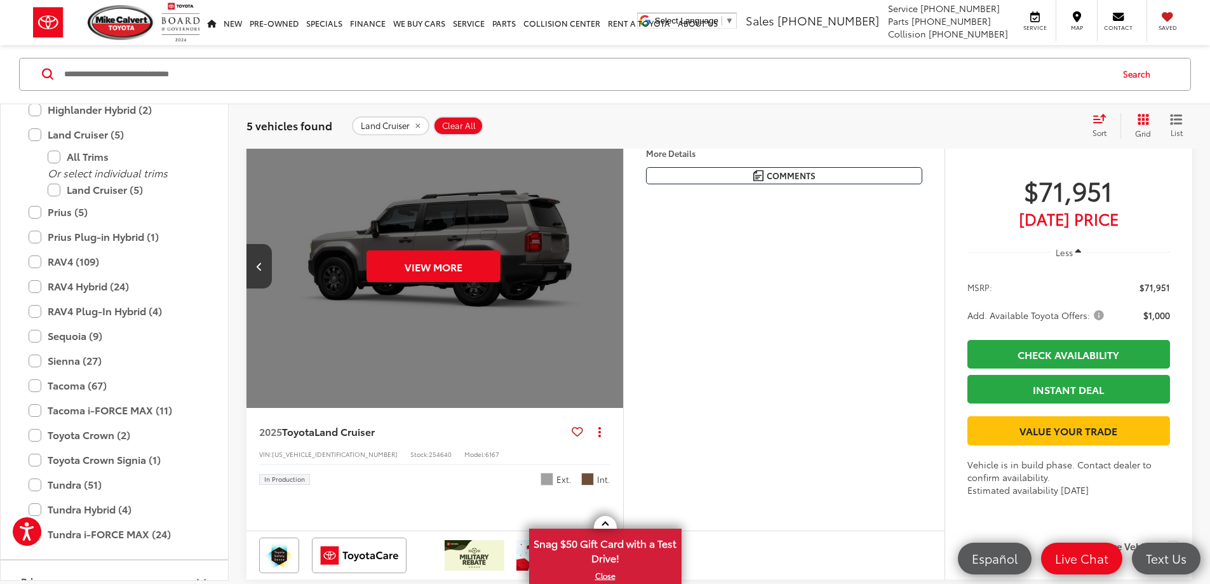
scroll to position [0, 2409]
click at [0, 0] on button "More..." at bounding box center [0, 0] width 0 height 0
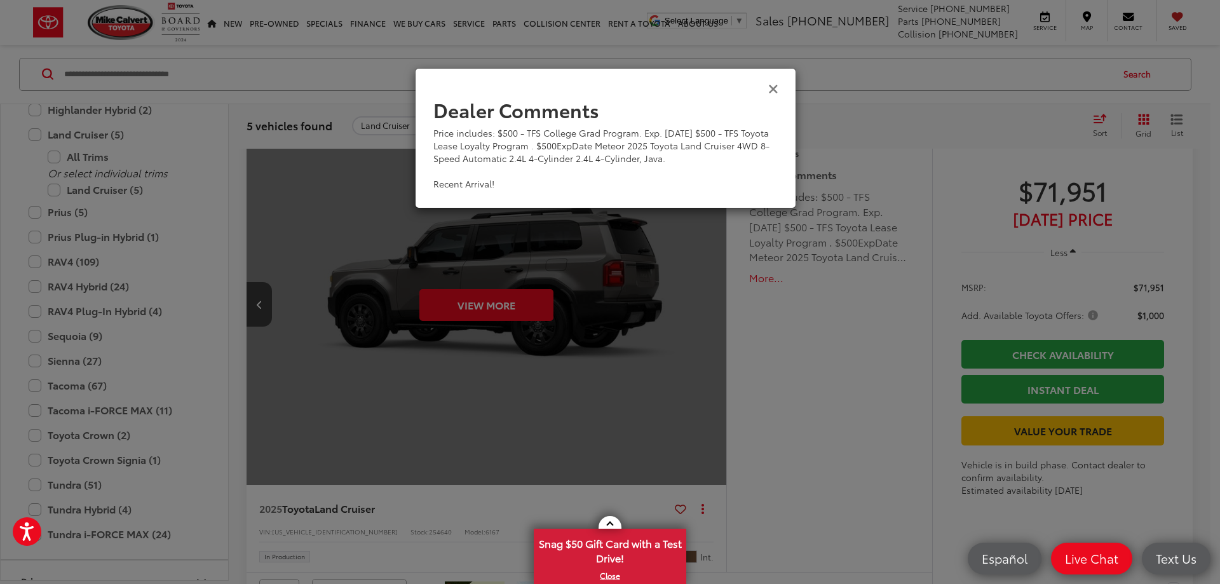
click at [773, 88] on icon "Close" at bounding box center [773, 87] width 10 height 13
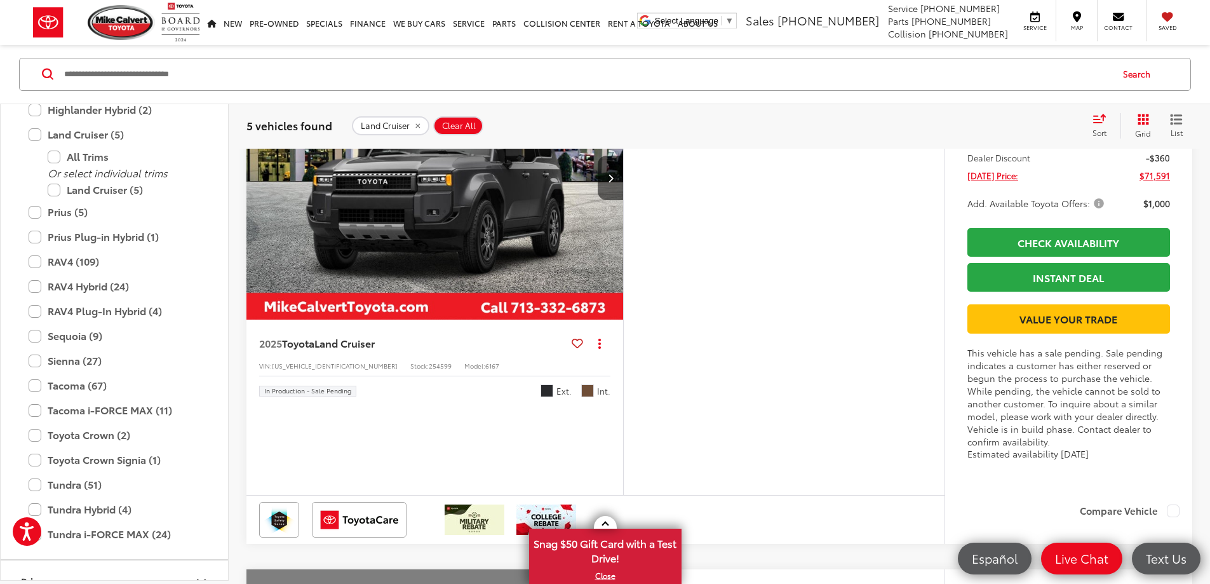
scroll to position [0, 0]
